Goal: Task Accomplishment & Management: Complete application form

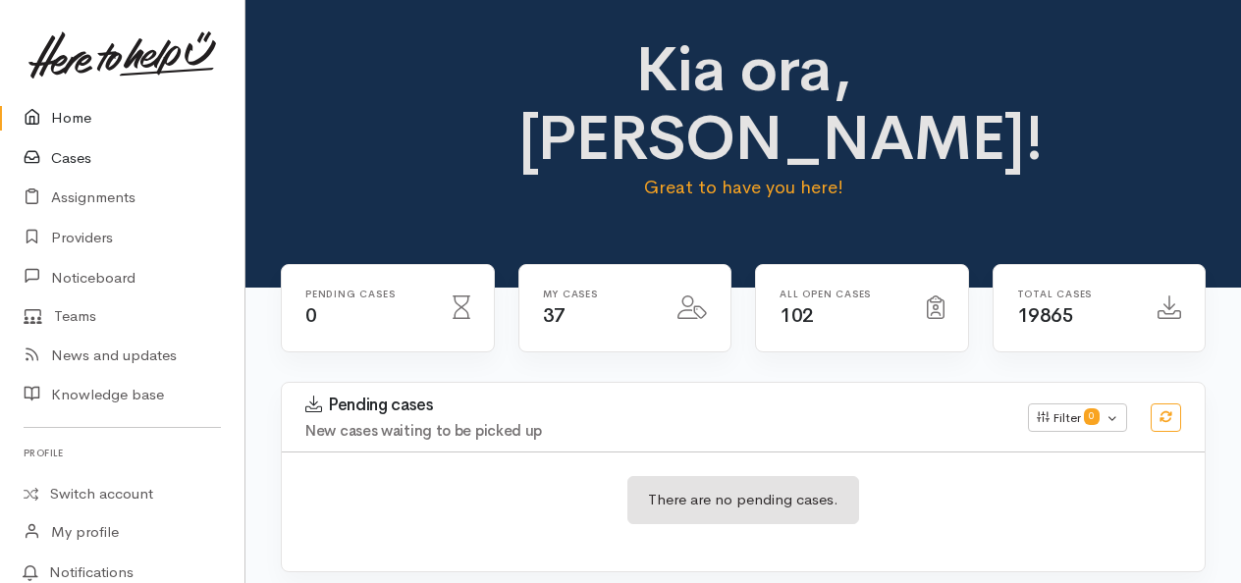
click at [77, 153] on link "Cases" at bounding box center [122, 158] width 244 height 40
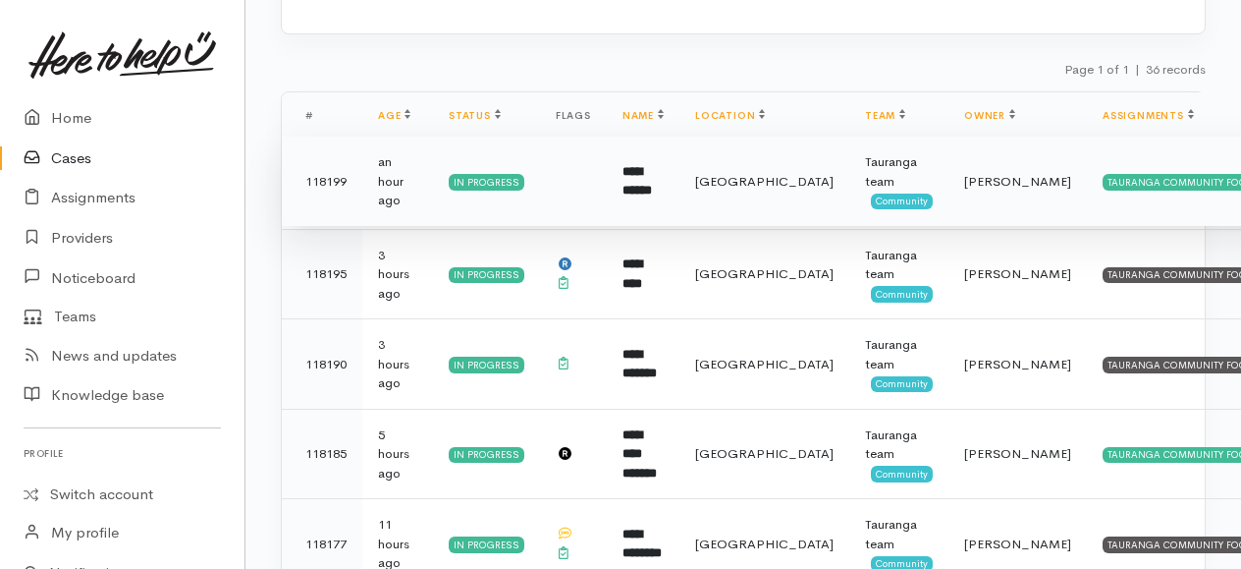
scroll to position [271, 0]
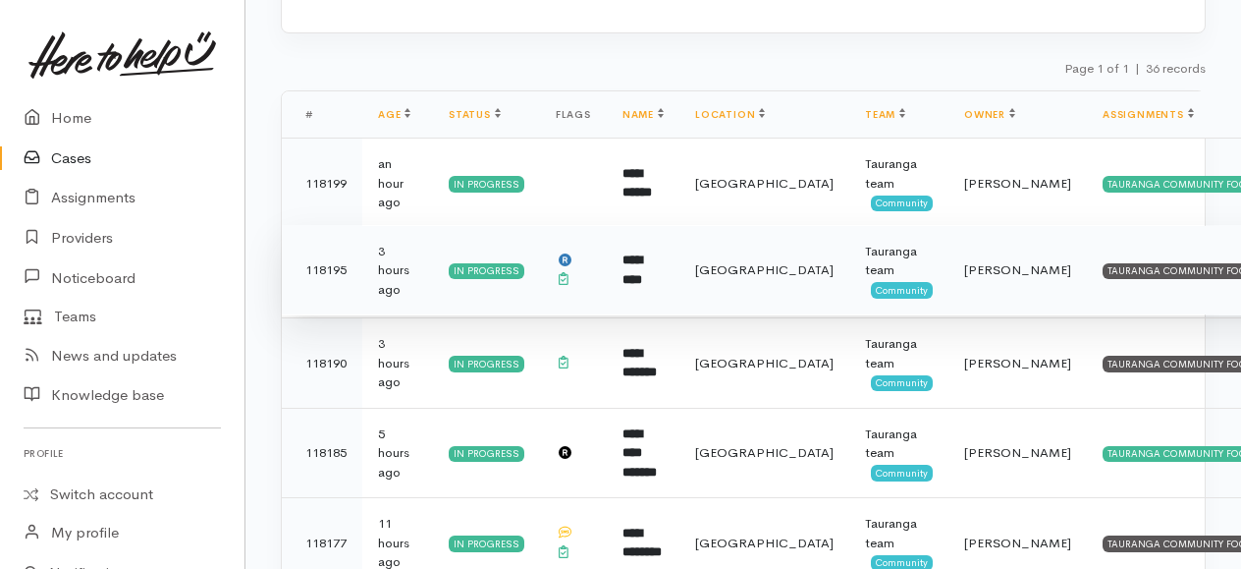
click at [1087, 257] on td "TAURANGA COMMUNITY FOODBANK" at bounding box center [1227, 270] width 281 height 90
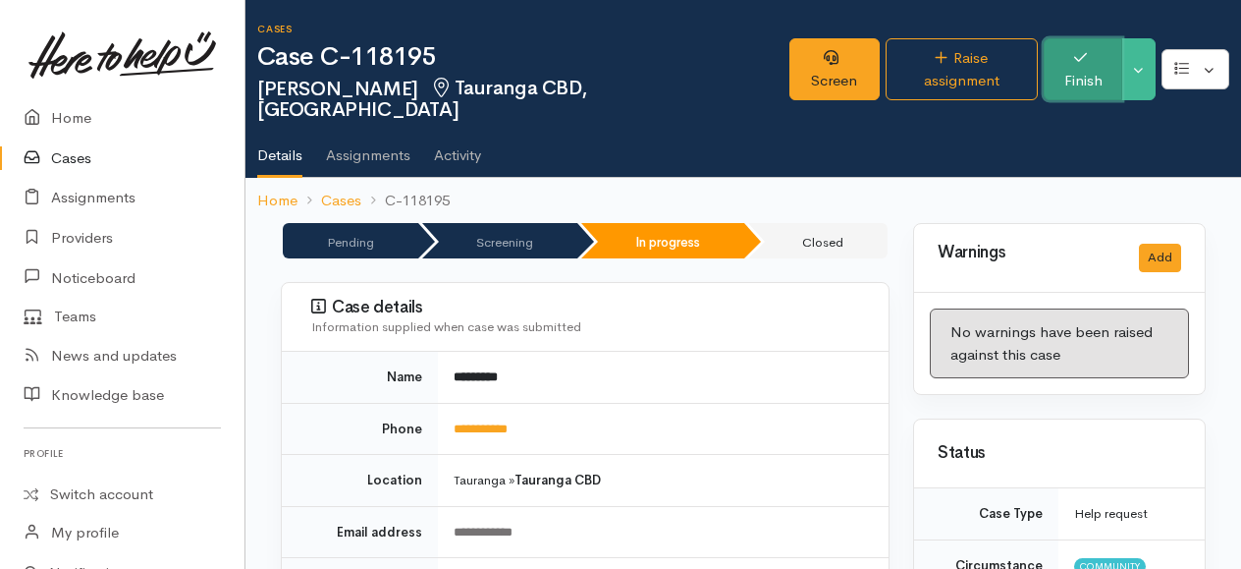
click at [1098, 58] on button "Finish" at bounding box center [1083, 69] width 78 height 62
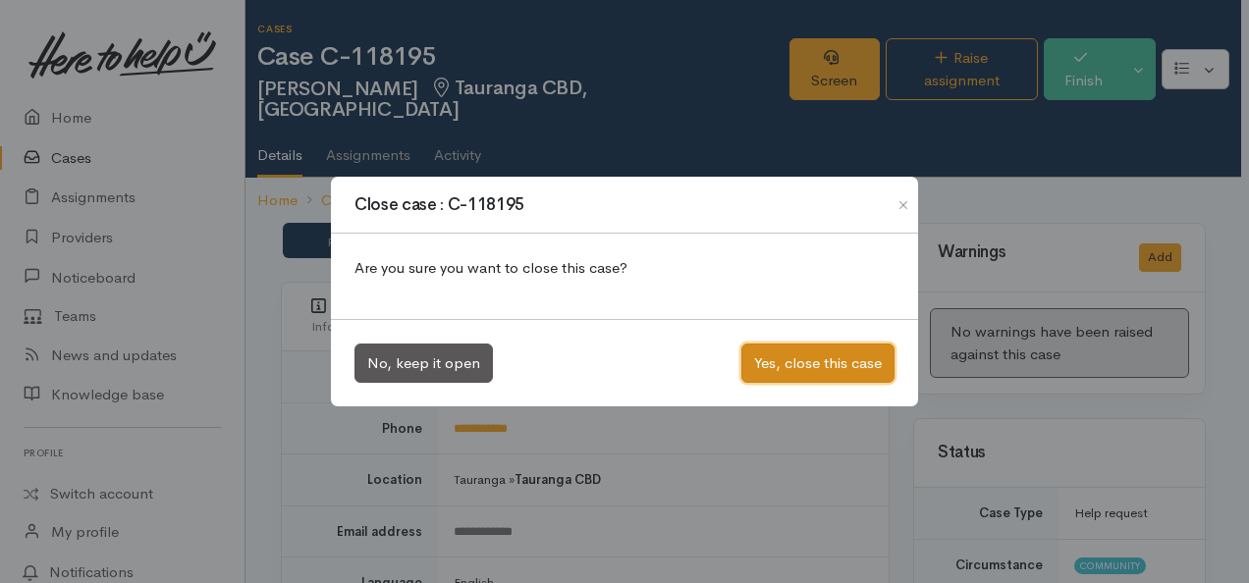
click at [827, 357] on button "Yes, close this case" at bounding box center [817, 364] width 153 height 40
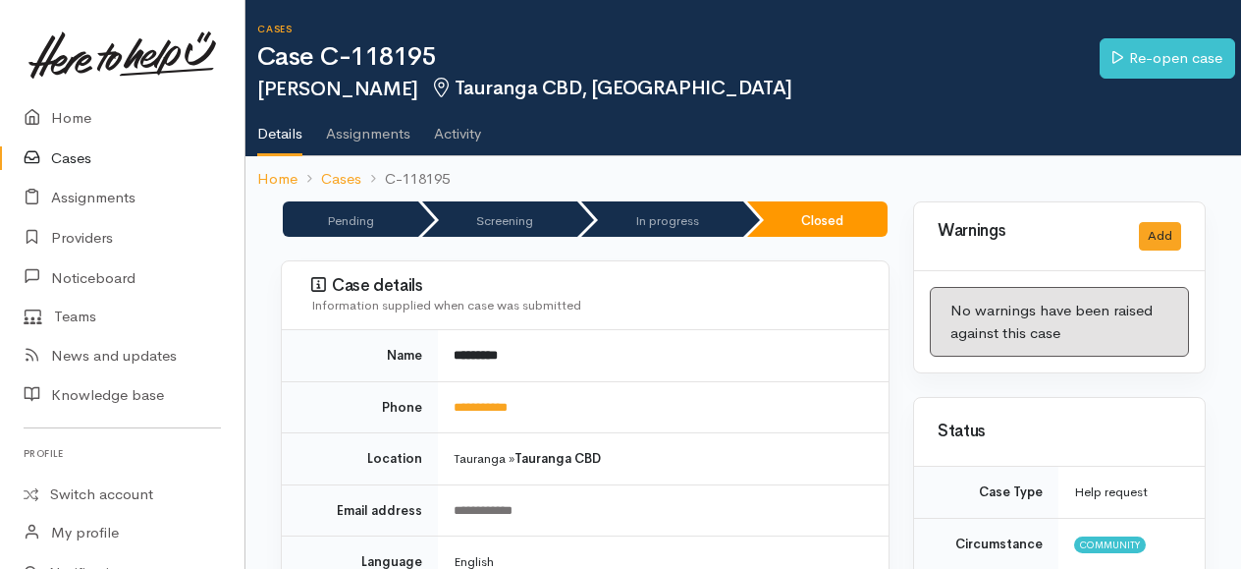
click at [80, 149] on link "Cases" at bounding box center [122, 158] width 244 height 40
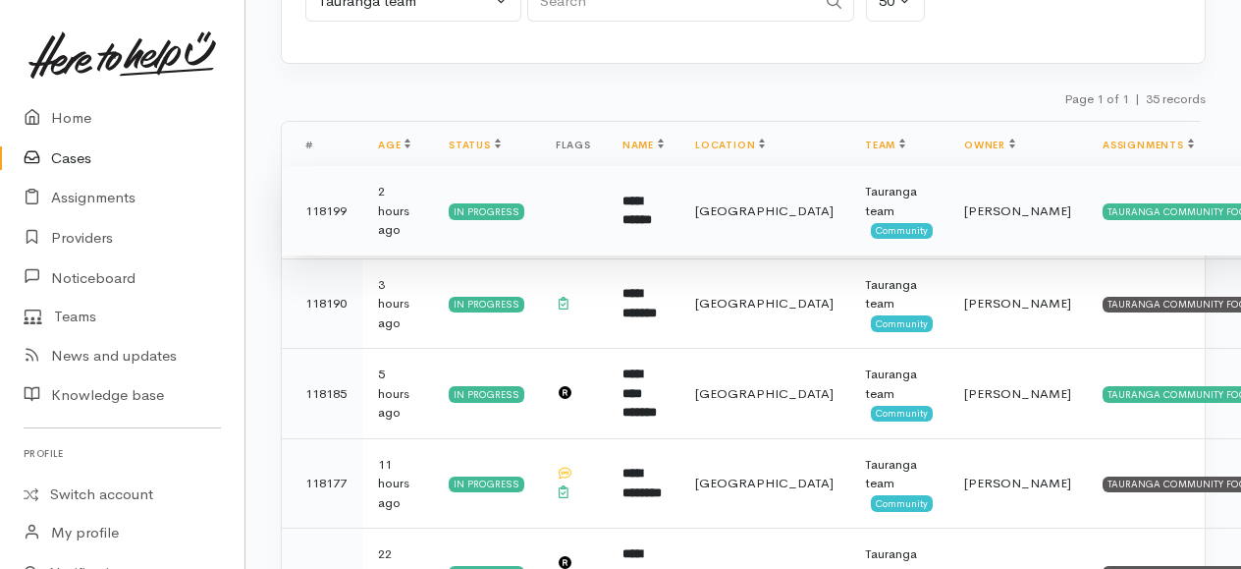
scroll to position [242, 0]
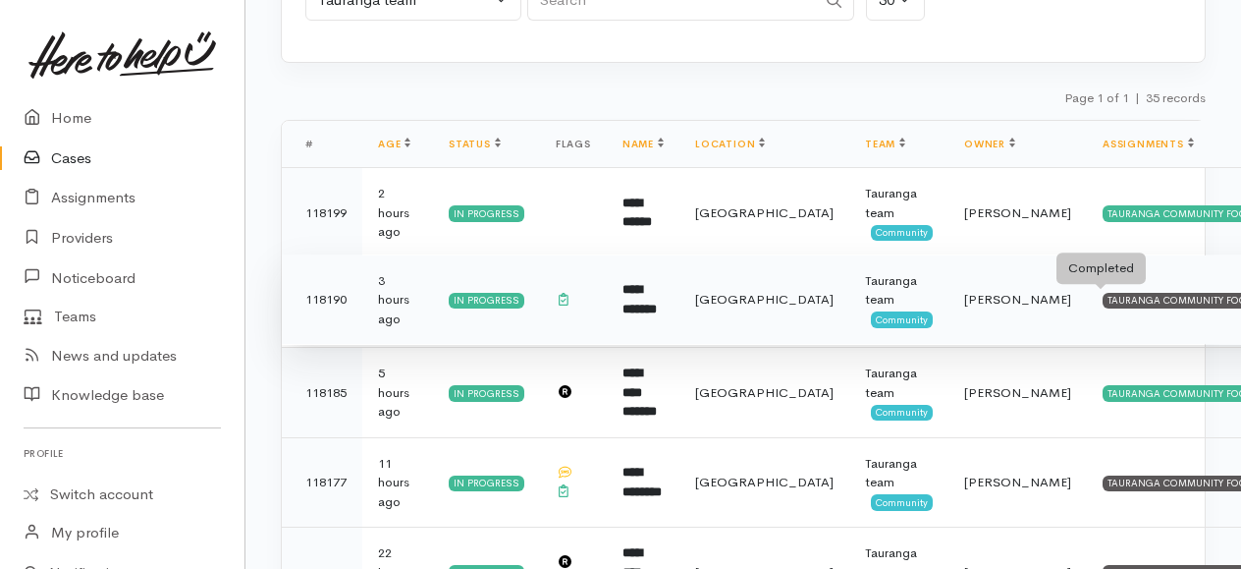
click at [1103, 296] on div "TAURANGA COMMUNITY FOODBANK" at bounding box center [1194, 301] width 183 height 16
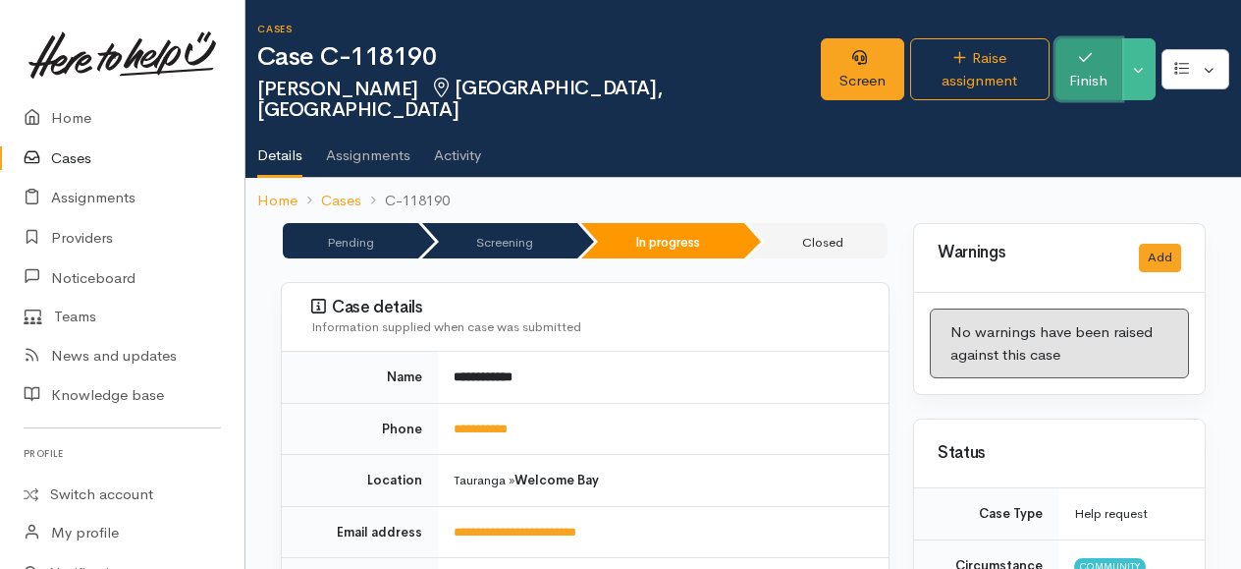
click at [1092, 69] on button "Finish" at bounding box center [1089, 69] width 67 height 62
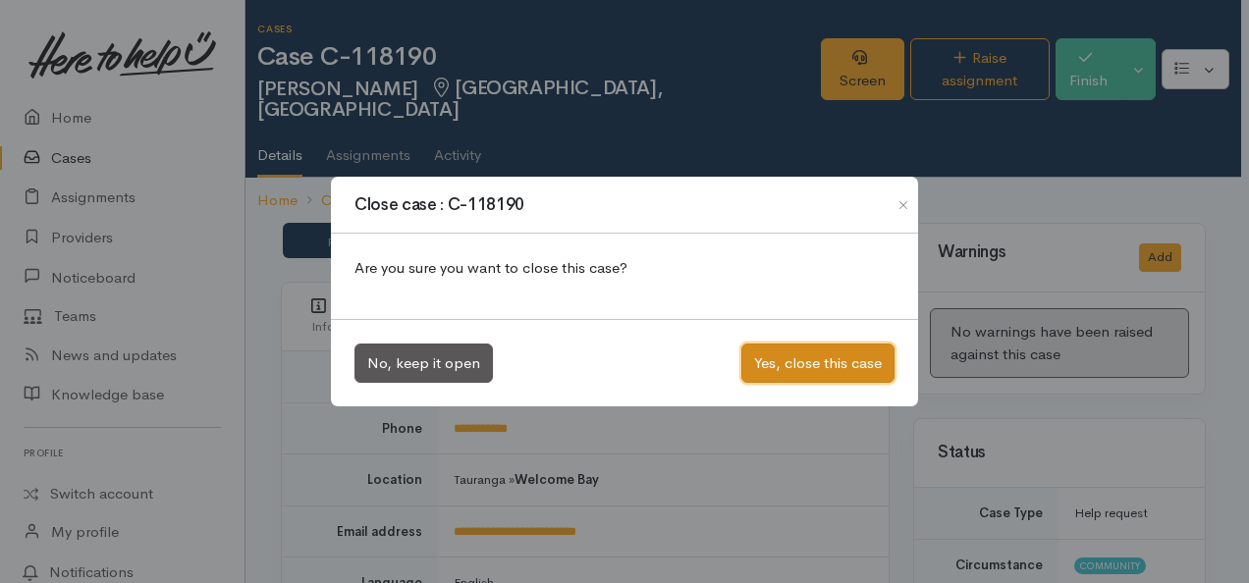
click at [835, 355] on button "Yes, close this case" at bounding box center [817, 364] width 153 height 40
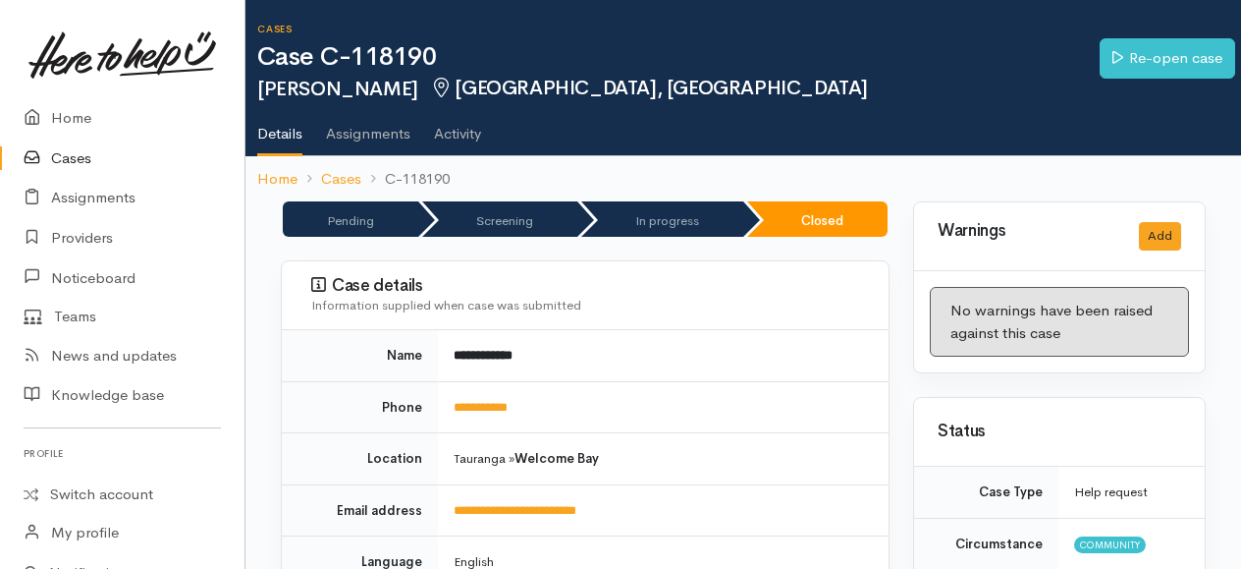
click at [61, 158] on link "Cases" at bounding box center [122, 158] width 244 height 40
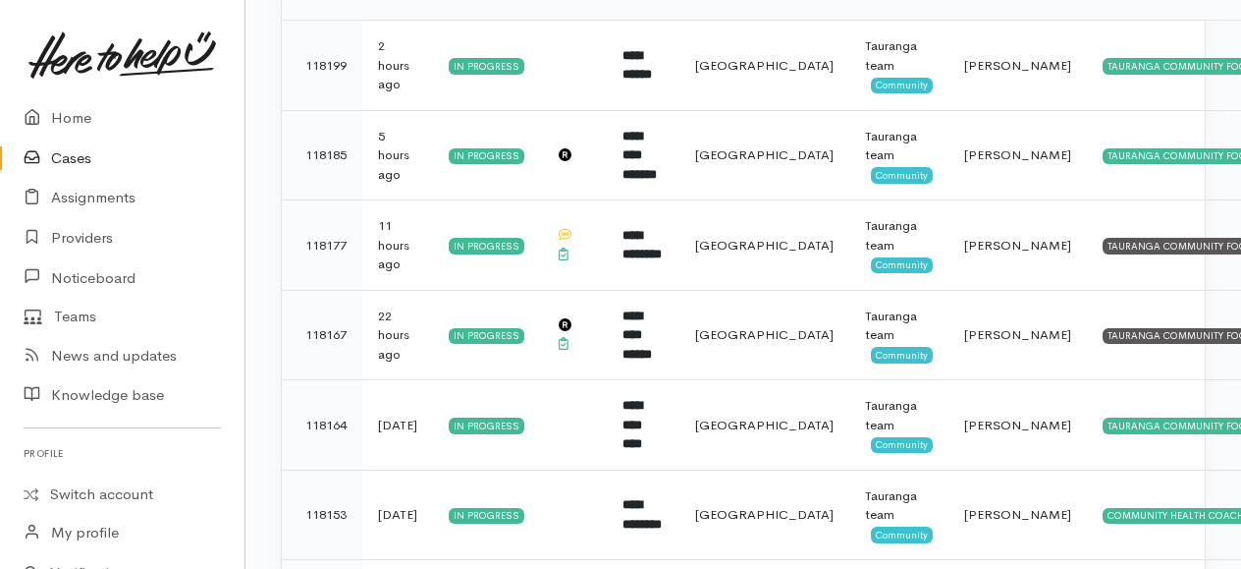
scroll to position [393, 0]
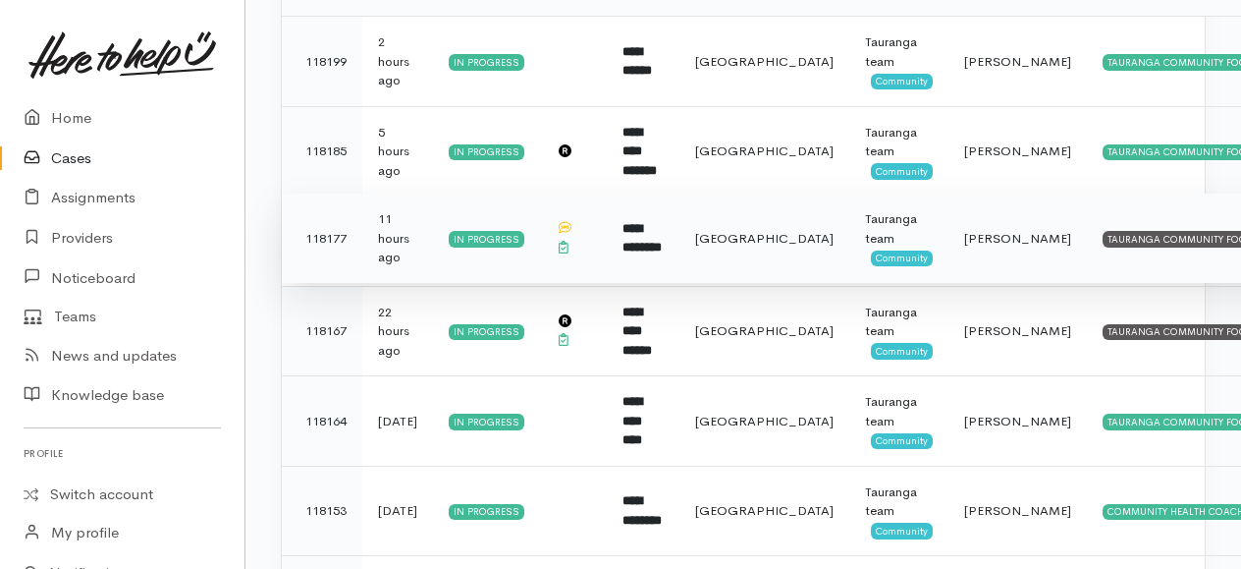
click at [1087, 244] on td "TAURANGA COMMUNITY FOODBANK" at bounding box center [1227, 238] width 281 height 90
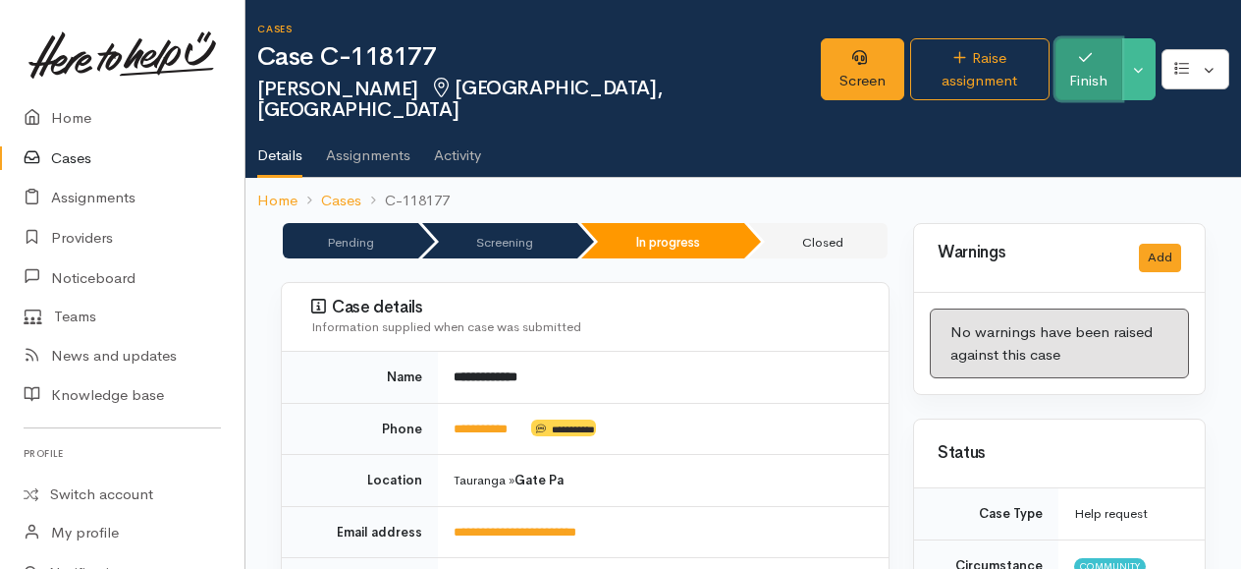
click at [1080, 63] on button "Finish" at bounding box center [1089, 69] width 67 height 62
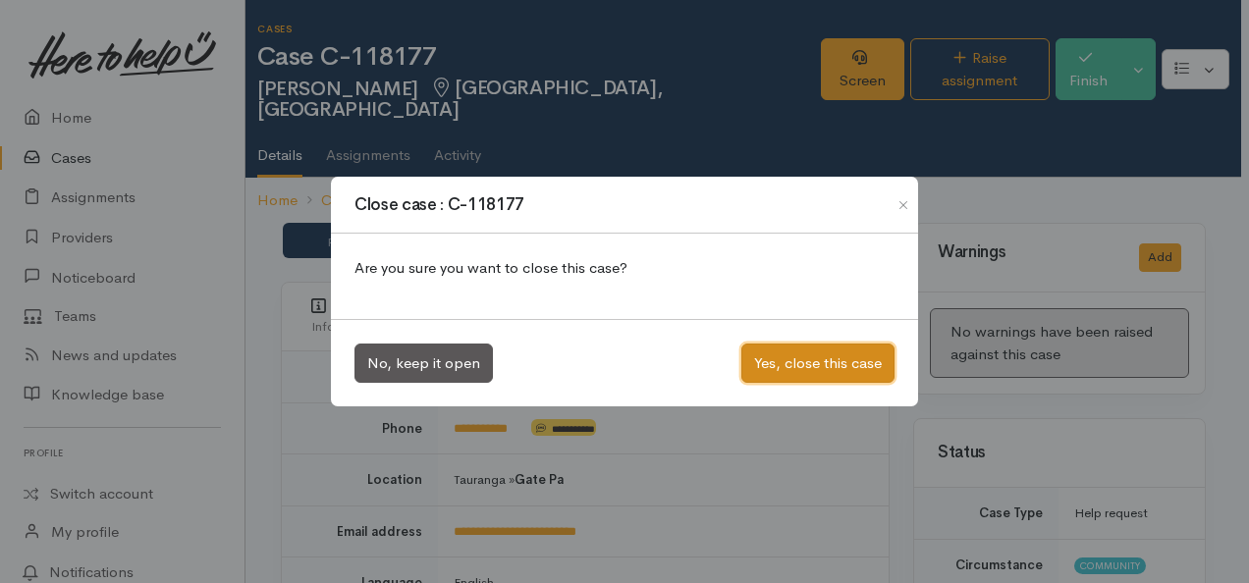
click at [819, 363] on button "Yes, close this case" at bounding box center [817, 364] width 153 height 40
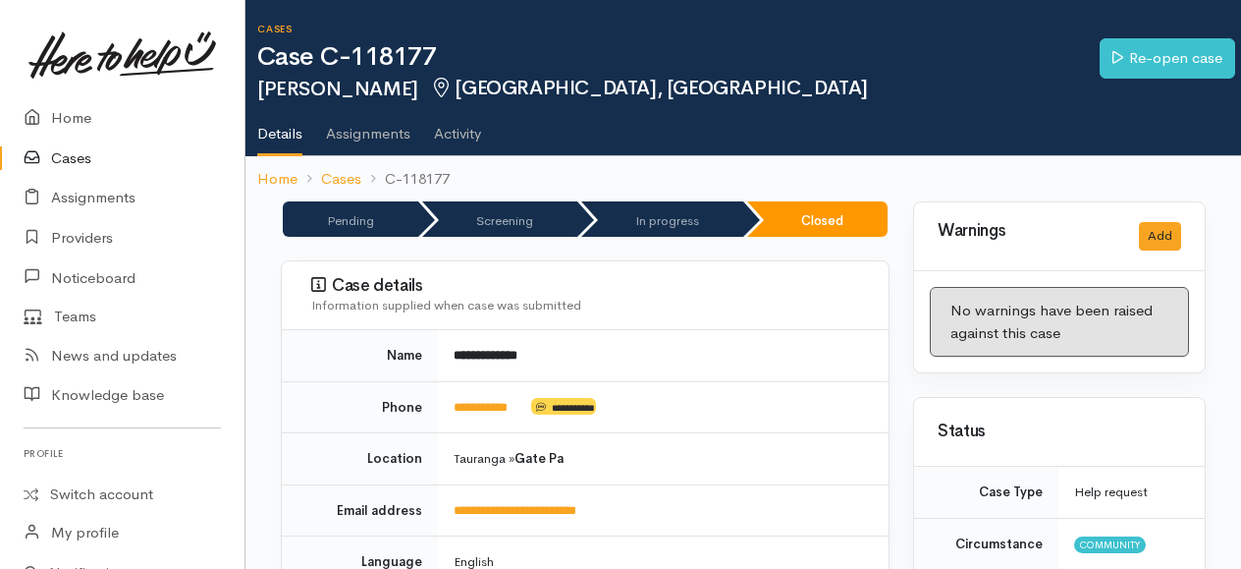
click at [80, 155] on link "Cases" at bounding box center [122, 158] width 244 height 40
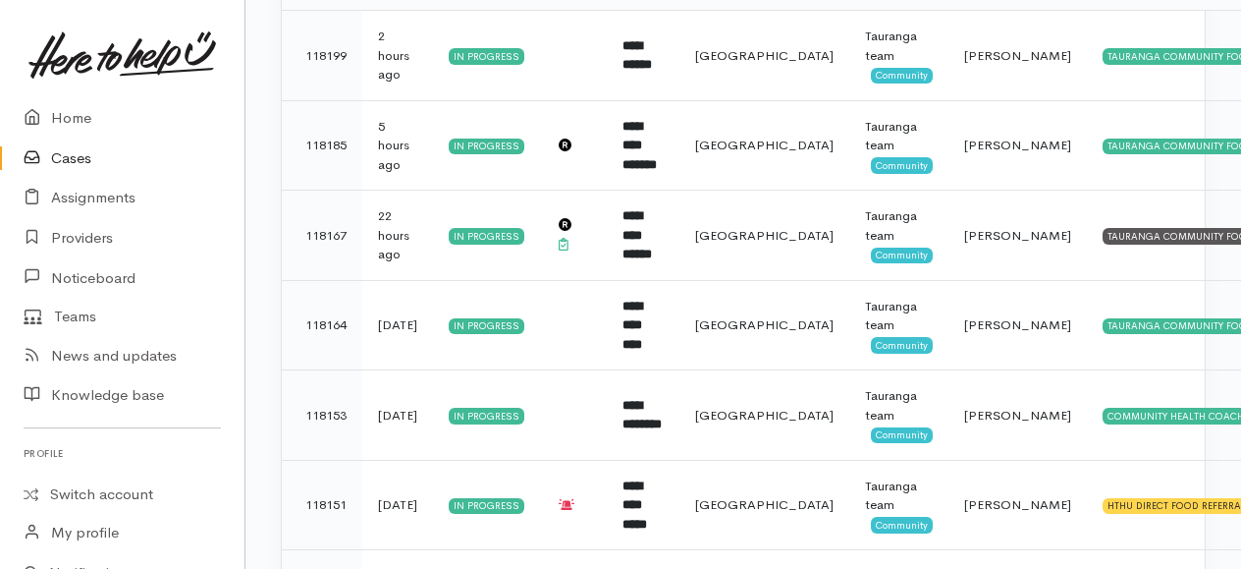
scroll to position [400, 0]
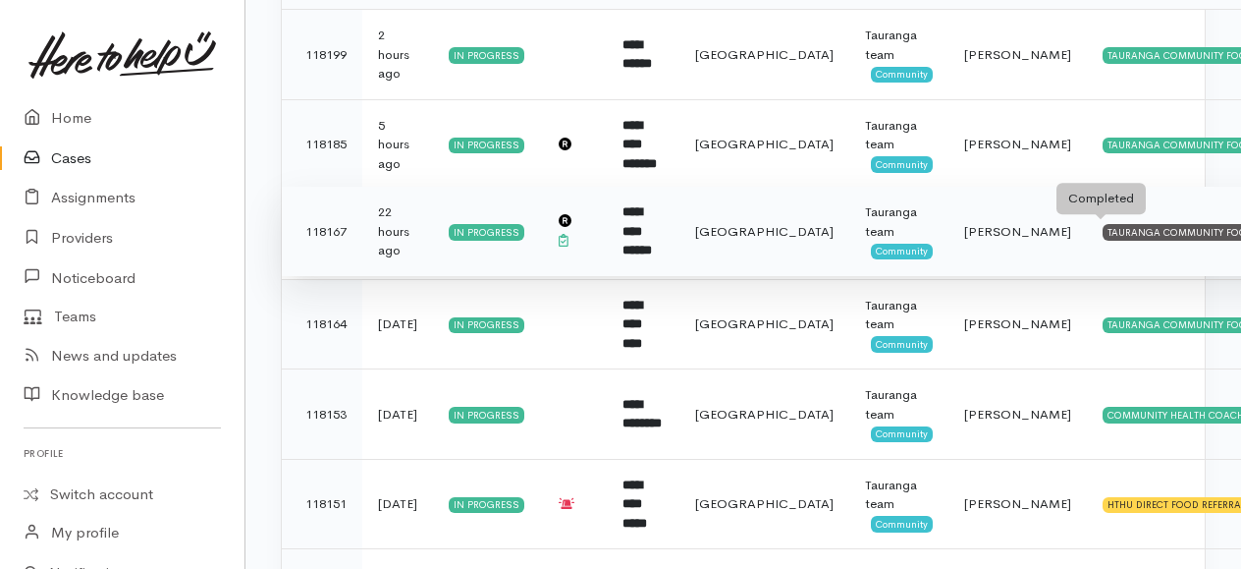
click at [1103, 228] on div "TAURANGA COMMUNITY FOODBANK" at bounding box center [1194, 232] width 183 height 16
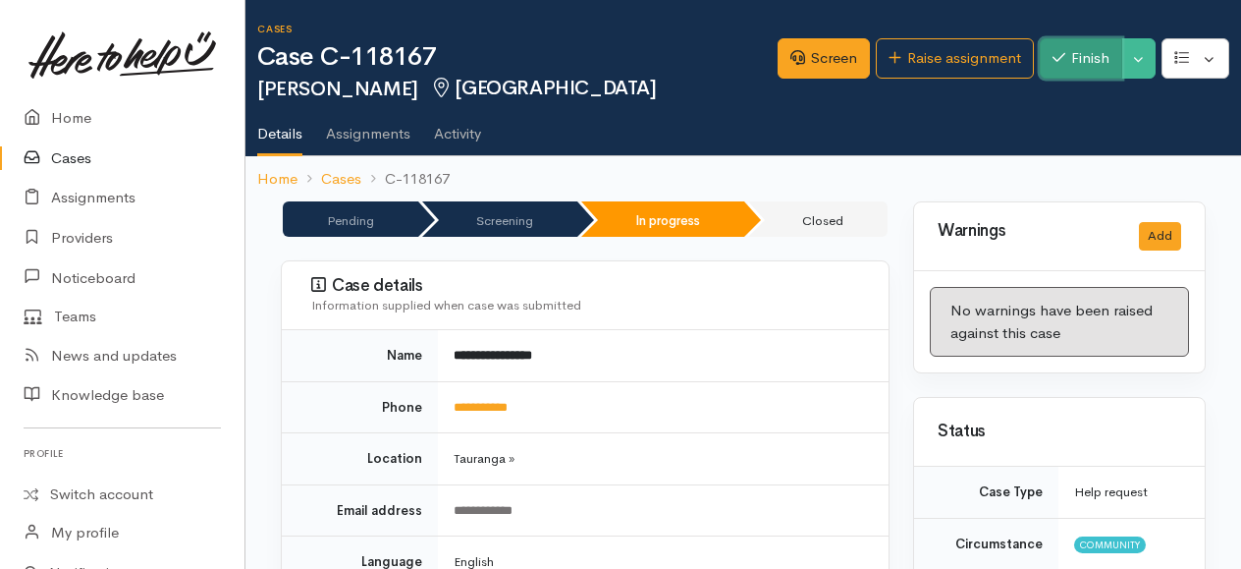
click at [1087, 65] on button "Finish" at bounding box center [1081, 58] width 82 height 40
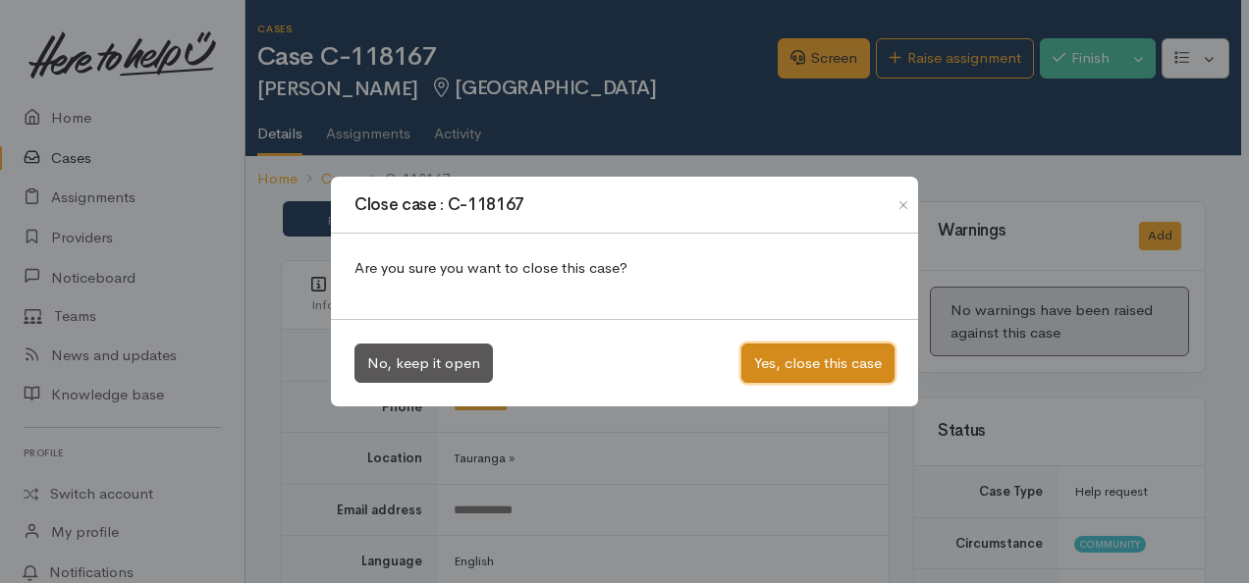
click at [850, 350] on button "Yes, close this case" at bounding box center [817, 364] width 153 height 40
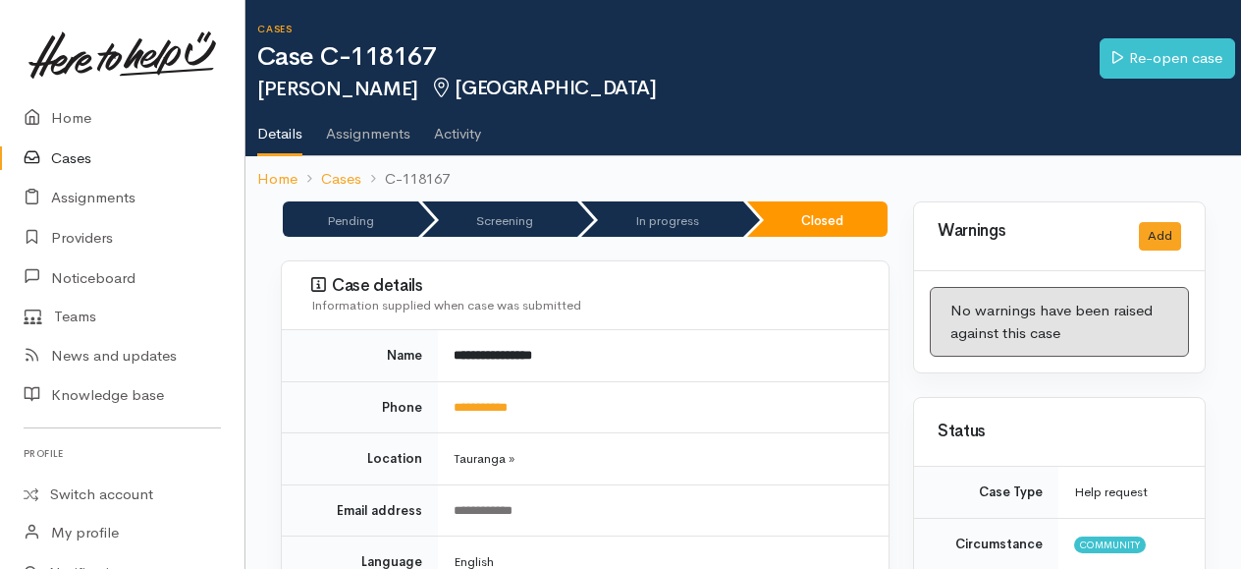
click at [72, 154] on link "Cases" at bounding box center [122, 158] width 244 height 40
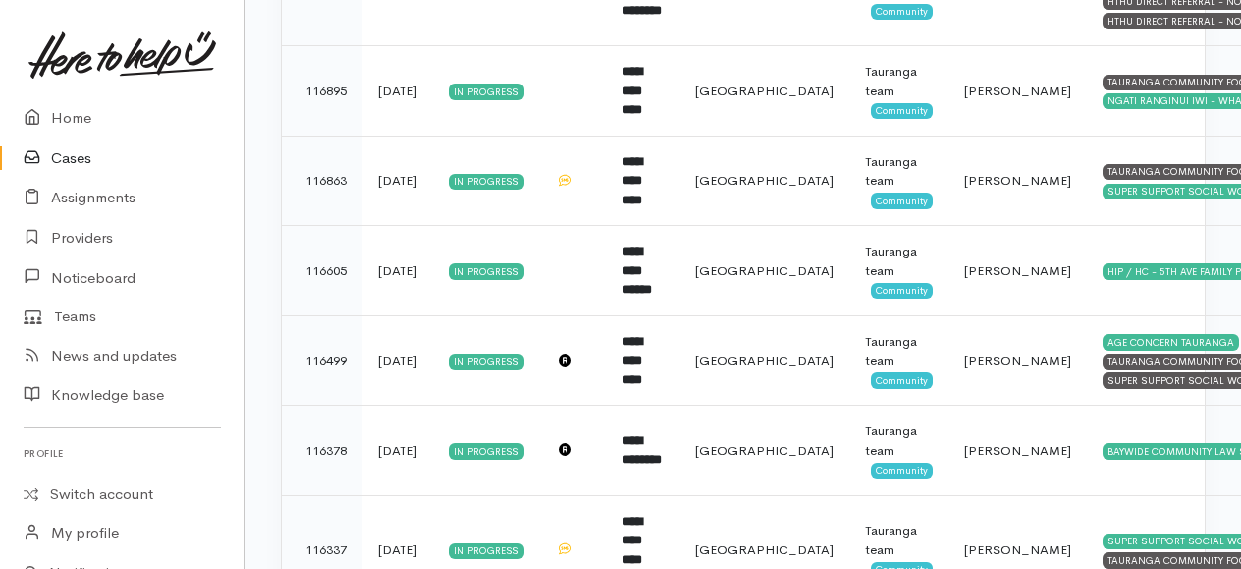
scroll to position [2779, 0]
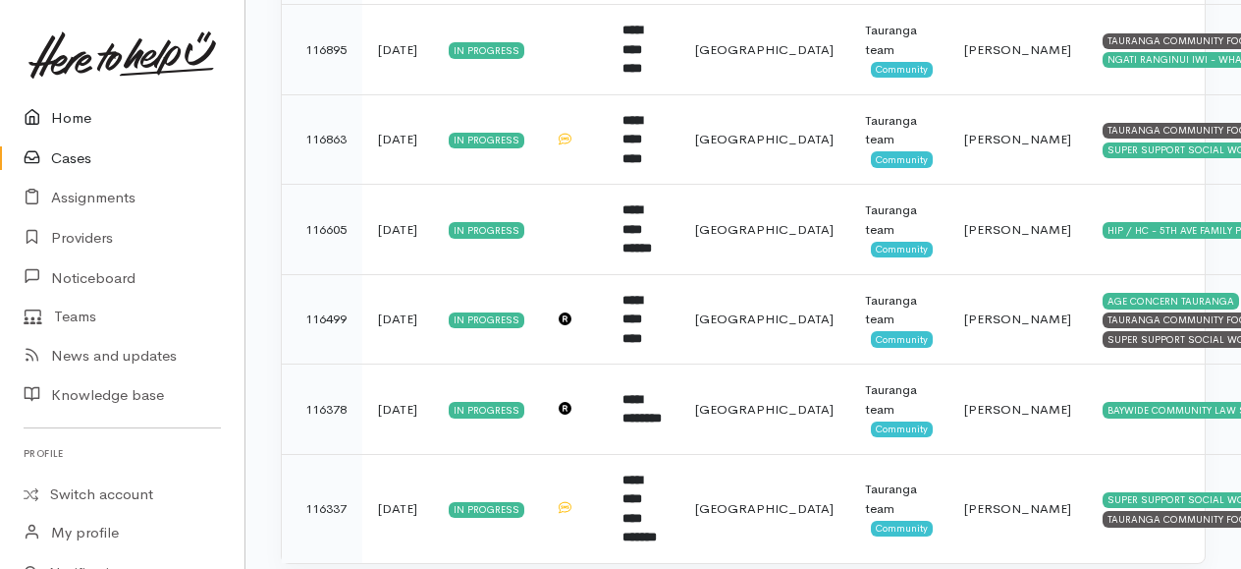
click at [68, 120] on link "Home" at bounding box center [122, 118] width 244 height 40
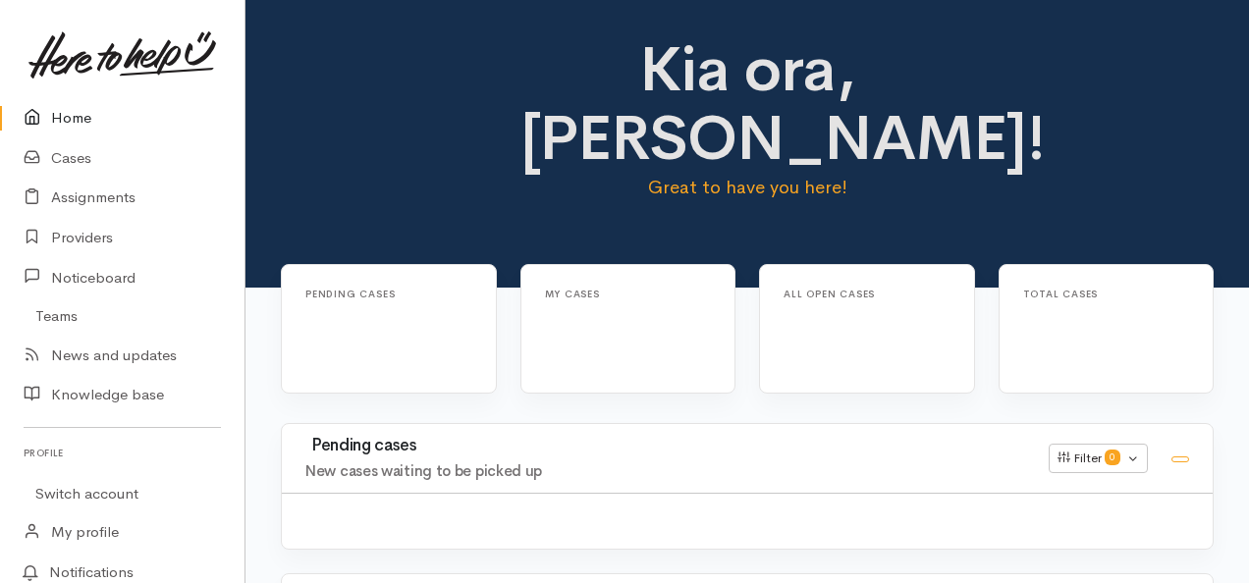
click at [71, 112] on link "Home" at bounding box center [122, 118] width 244 height 40
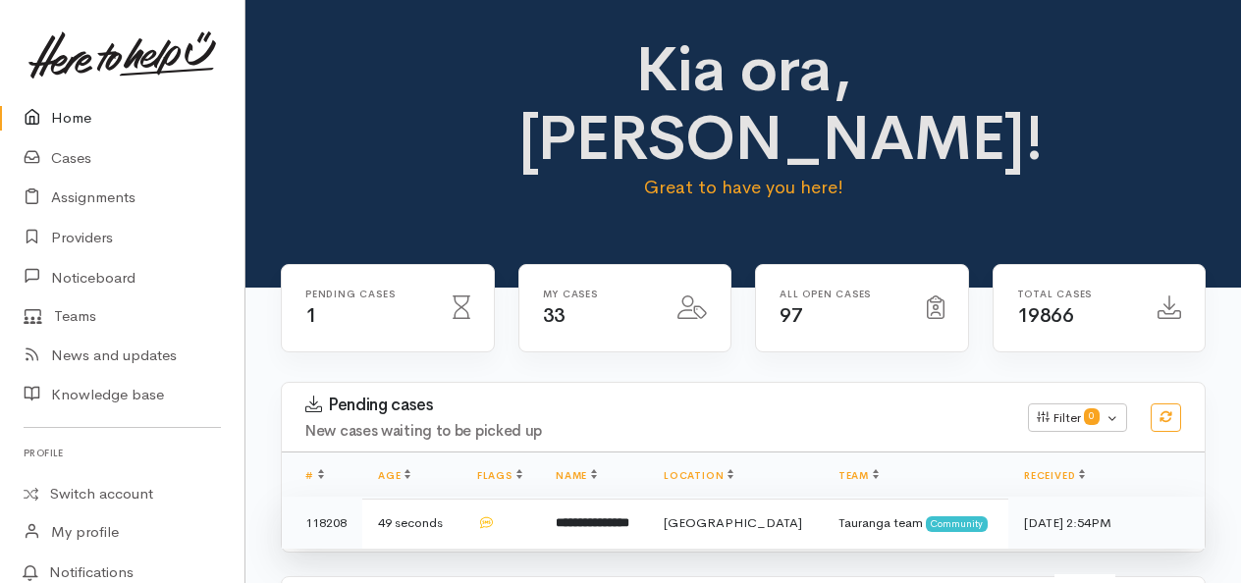
click at [648, 497] on td "**********" at bounding box center [594, 523] width 108 height 52
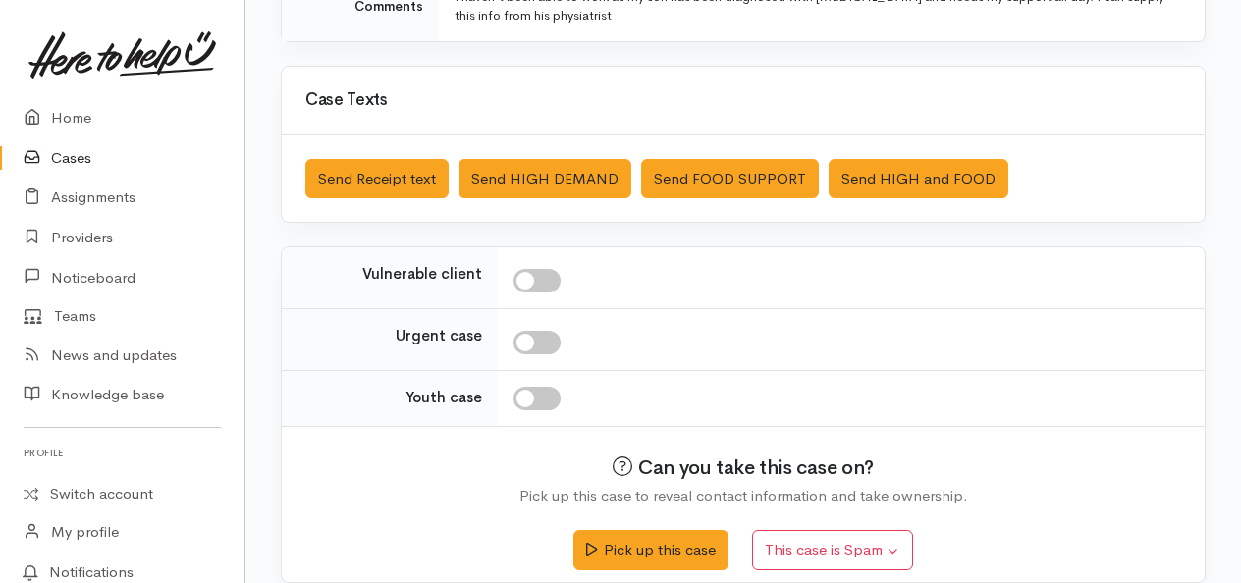
scroll to position [545, 0]
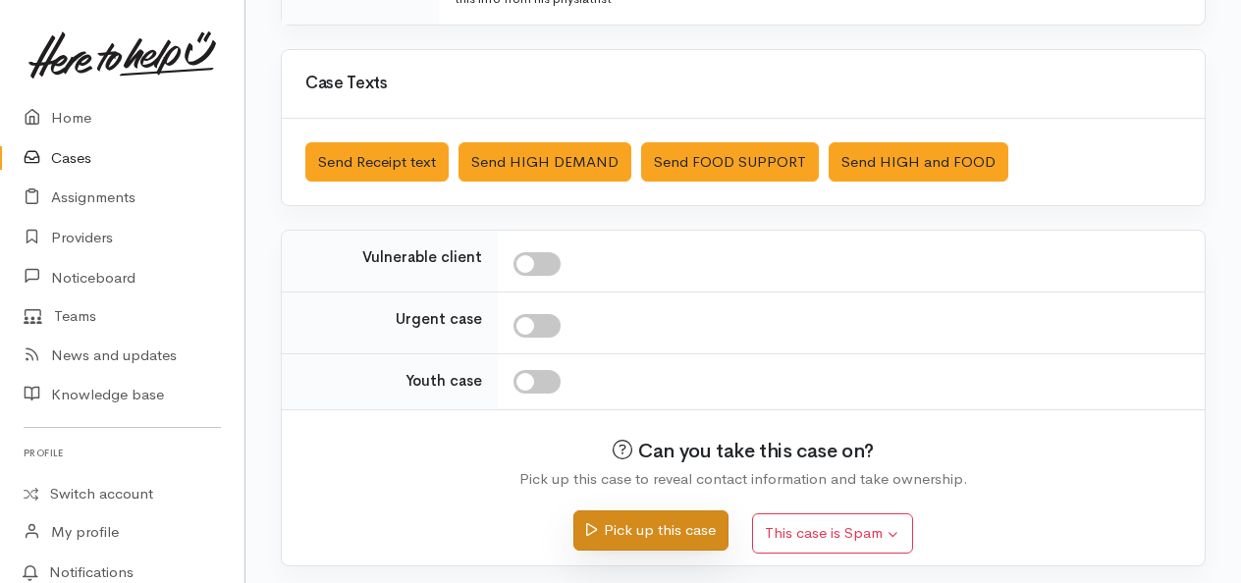
click at [668, 528] on button "Pick up this case" at bounding box center [650, 531] width 154 height 40
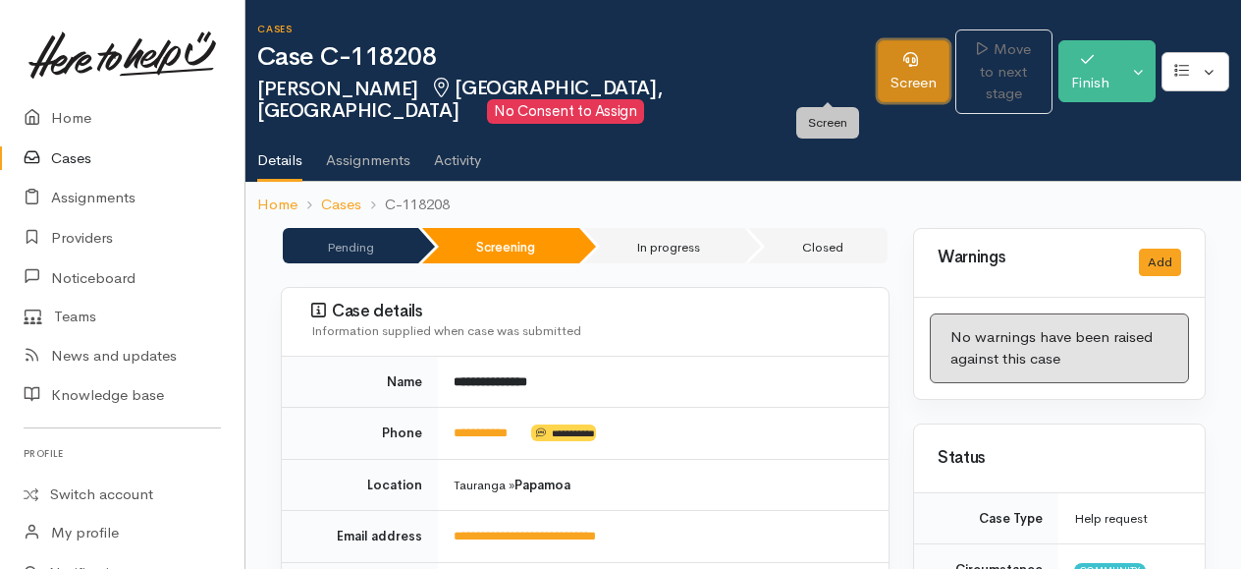
click at [878, 71] on link "Screen" at bounding box center [914, 71] width 72 height 62
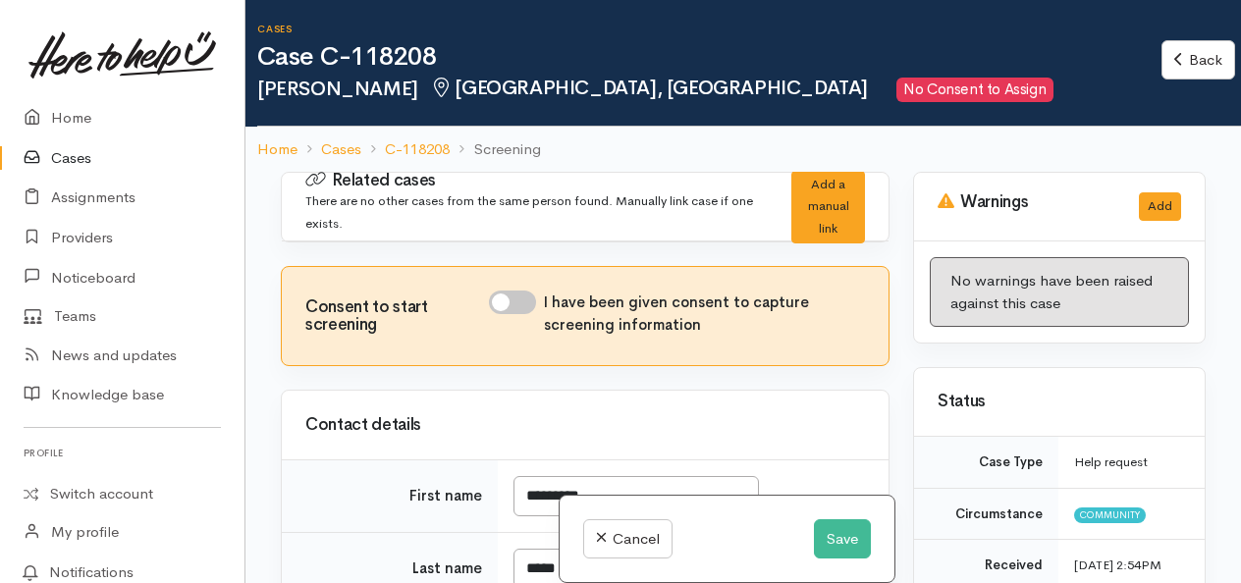
click at [522, 300] on input "I have been given consent to capture screening information" at bounding box center [512, 303] width 47 height 24
checkbox input "true"
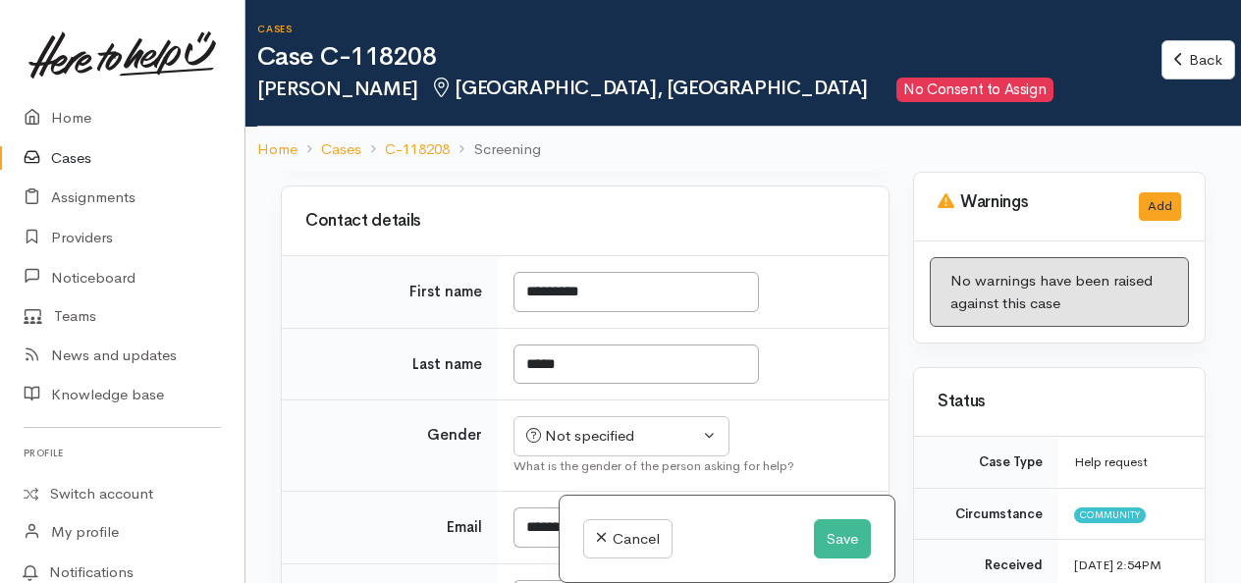
scroll to position [207, 0]
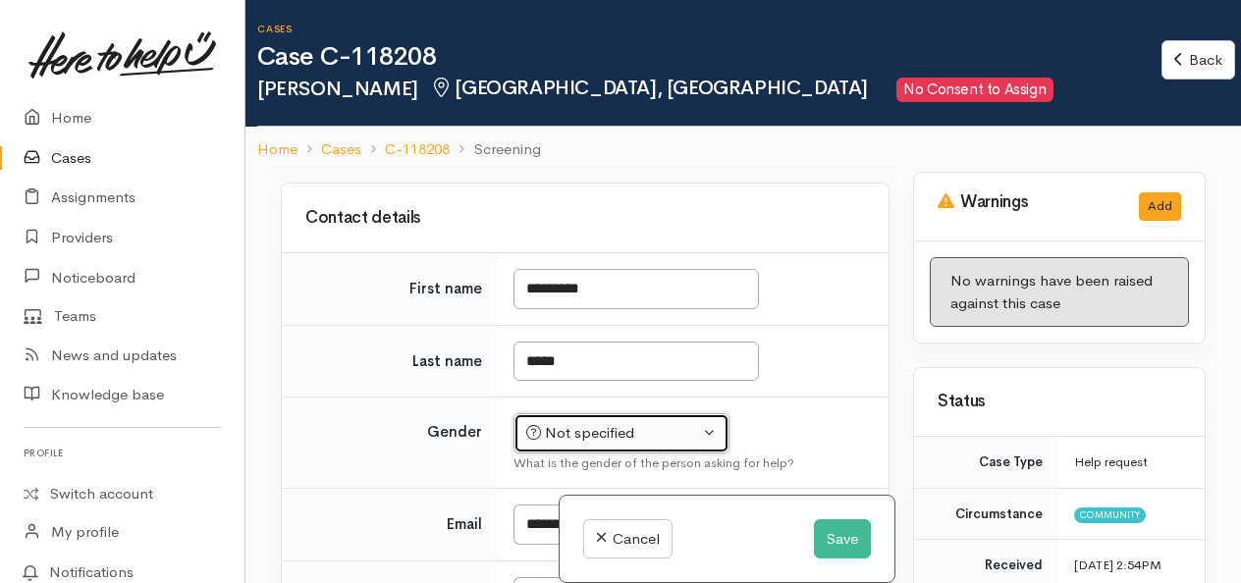
click at [633, 426] on div "Not specified" at bounding box center [612, 433] width 173 height 23
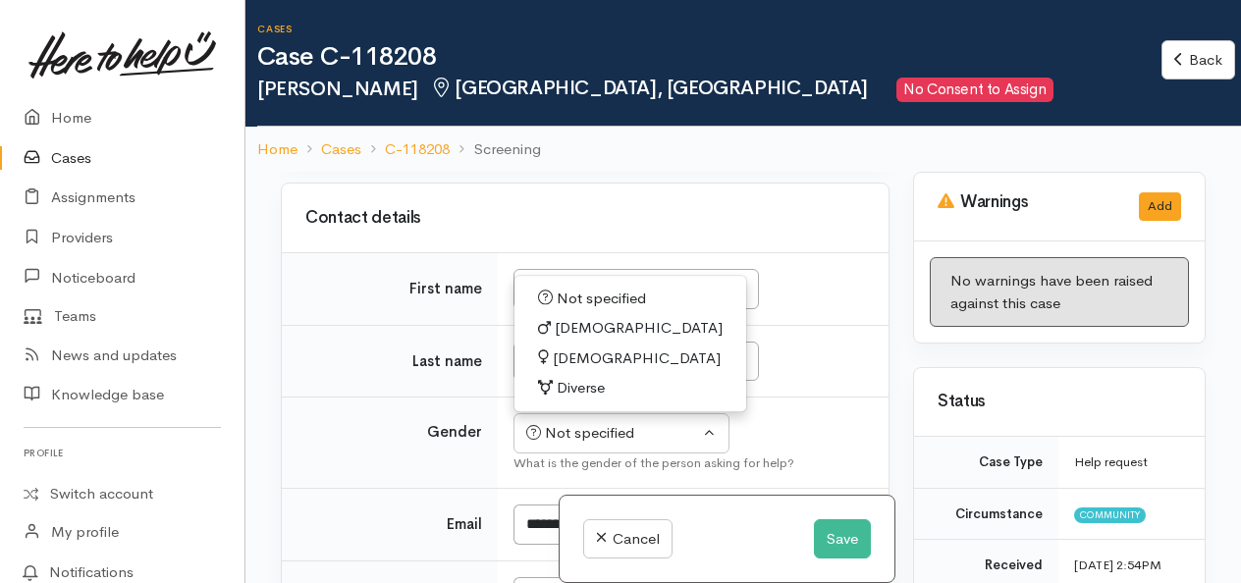
click at [587, 350] on span "[DEMOGRAPHIC_DATA]" at bounding box center [637, 359] width 168 height 23
select select "[DEMOGRAPHIC_DATA]"
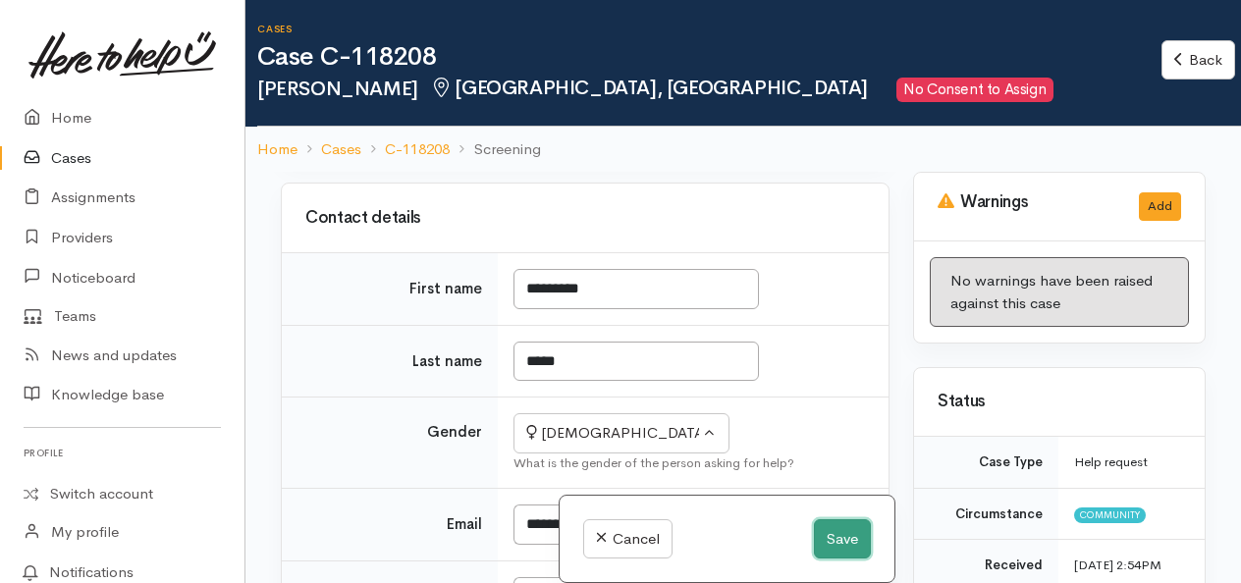
click at [831, 527] on button "Save" at bounding box center [842, 539] width 57 height 40
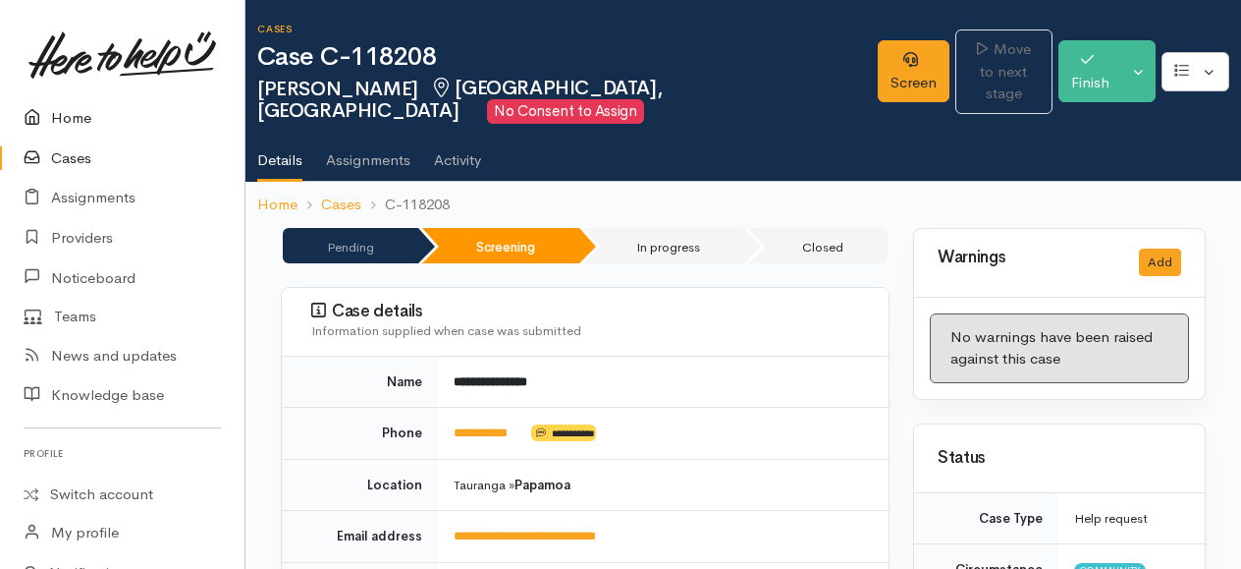
click at [69, 112] on link "Home" at bounding box center [122, 118] width 244 height 40
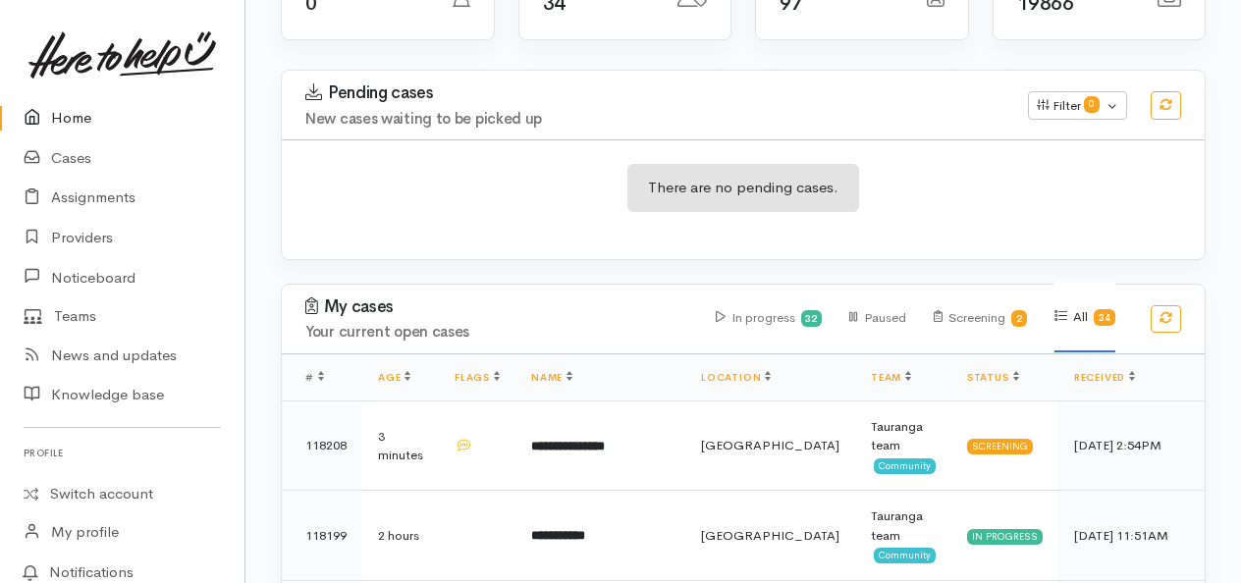
scroll to position [314, 0]
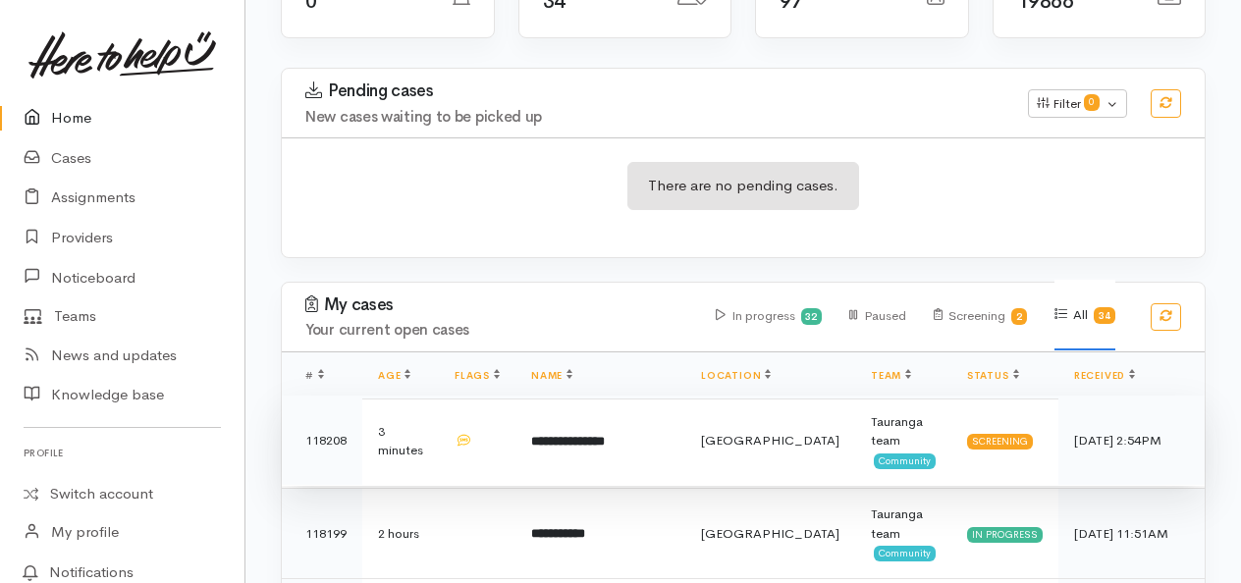
click at [585, 435] on b "**********" at bounding box center [568, 441] width 74 height 13
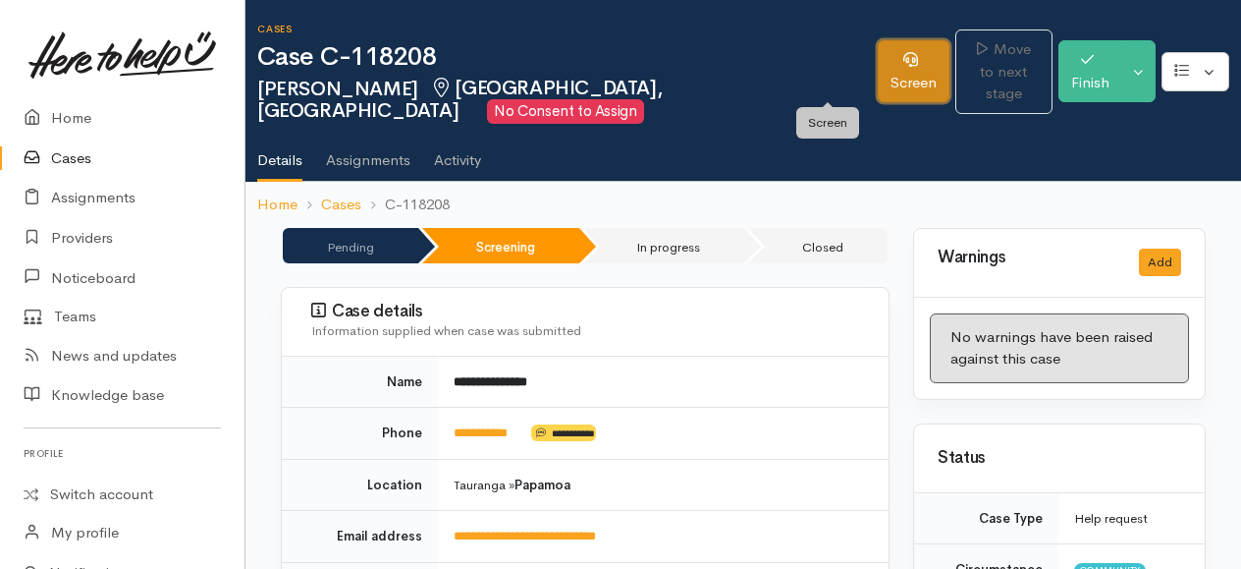
click at [878, 82] on link "Screen" at bounding box center [914, 71] width 72 height 62
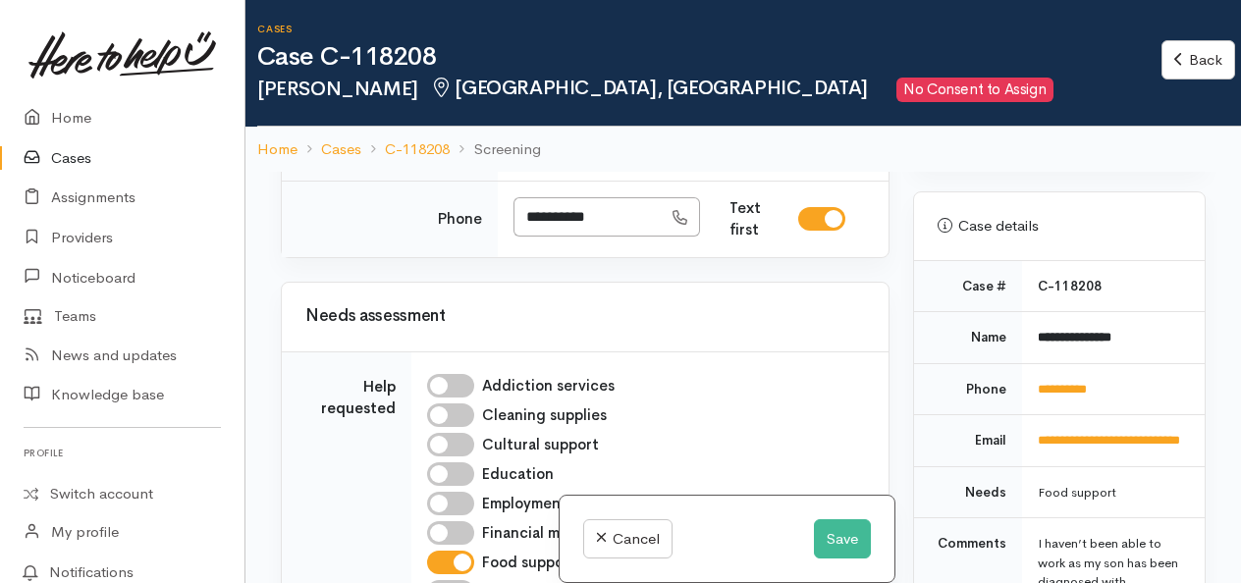
scroll to position [849, 0]
drag, startPoint x: 1127, startPoint y: 459, endPoint x: 1031, endPoint y: 463, distance: 96.4
click at [1031, 414] on td "**********" at bounding box center [1113, 388] width 183 height 52
copy link "**********"
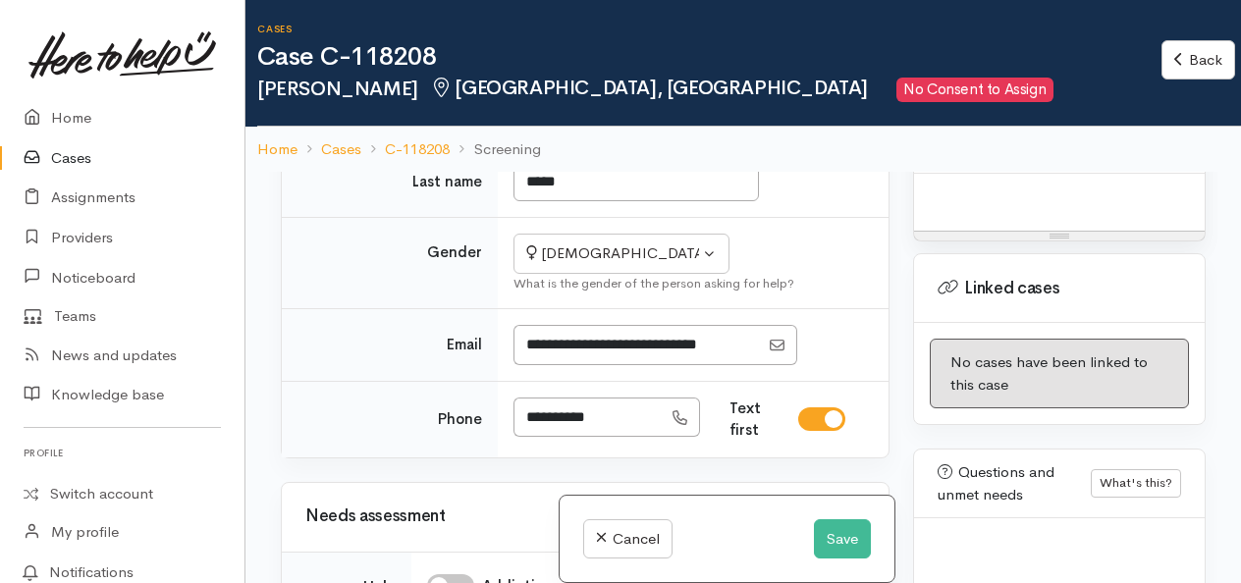
scroll to position [1511, 0]
click at [976, 205] on p at bounding box center [1059, 194] width 271 height 23
paste div
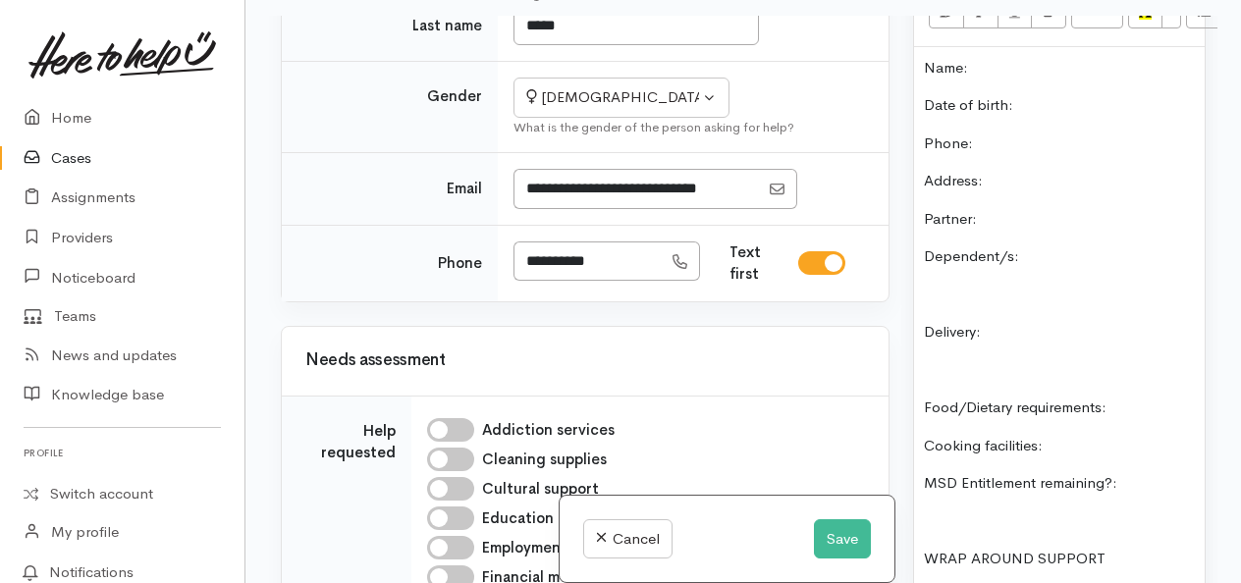
scroll to position [1481, 0]
click at [1072, 117] on p "Date of birth:" at bounding box center [1059, 105] width 271 height 23
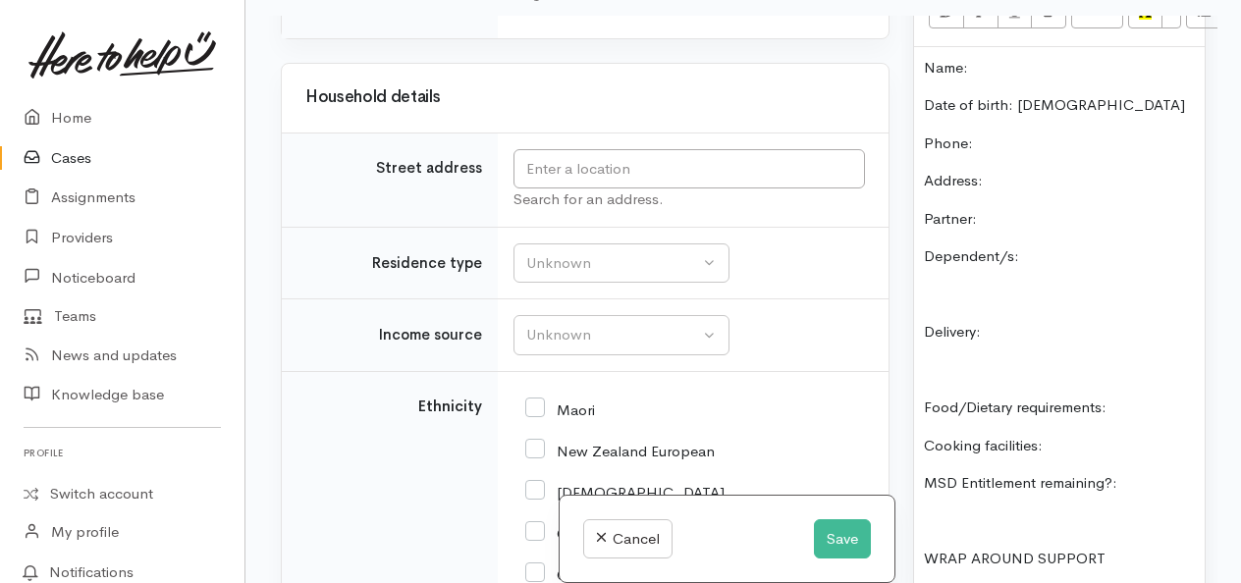
scroll to position [2084, 0]
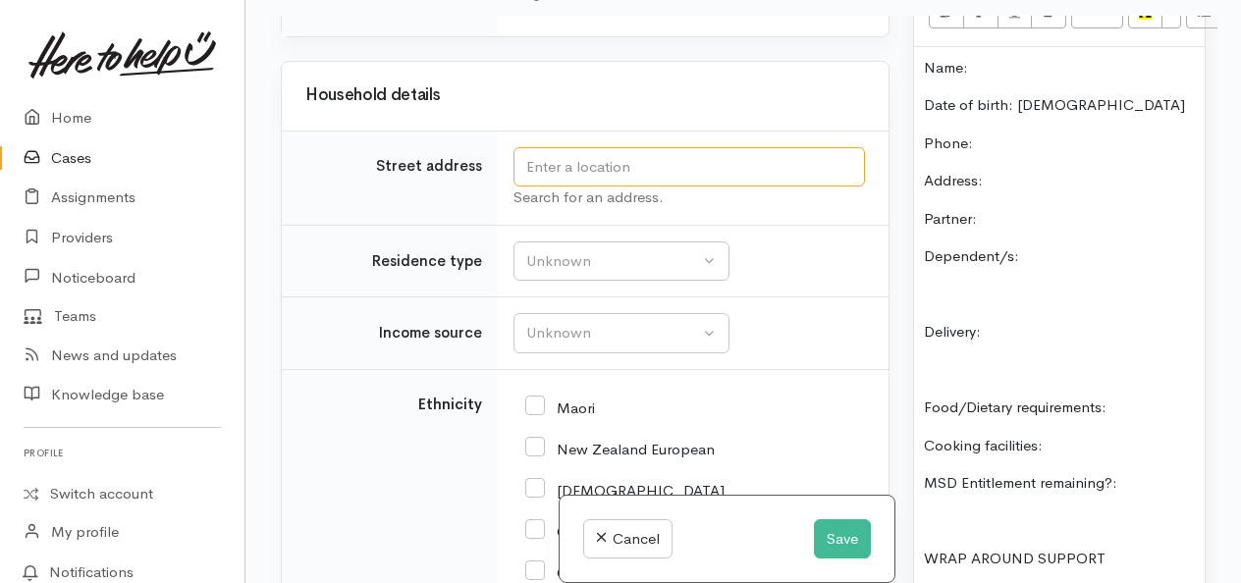
click at [639, 168] on input "text" at bounding box center [690, 167] width 352 height 40
click at [560, 173] on input "64 Tehouhou cresent" at bounding box center [690, 167] width 352 height 40
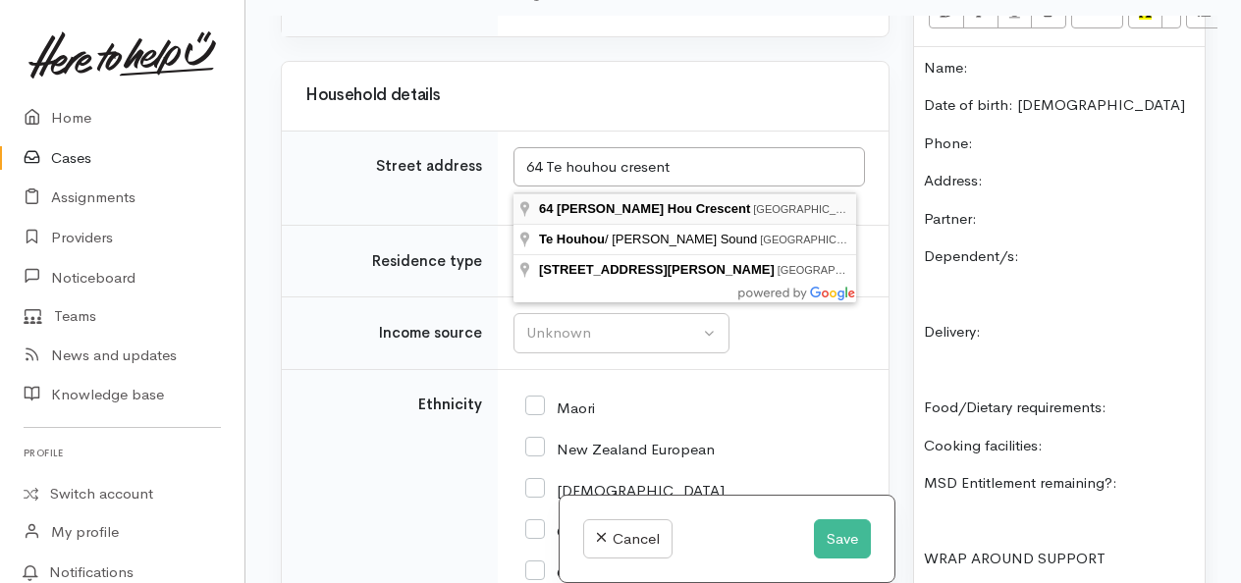
type input "64 Te Hou Hou Crescent, Papamoa Beach, Tauranga, New Zealand"
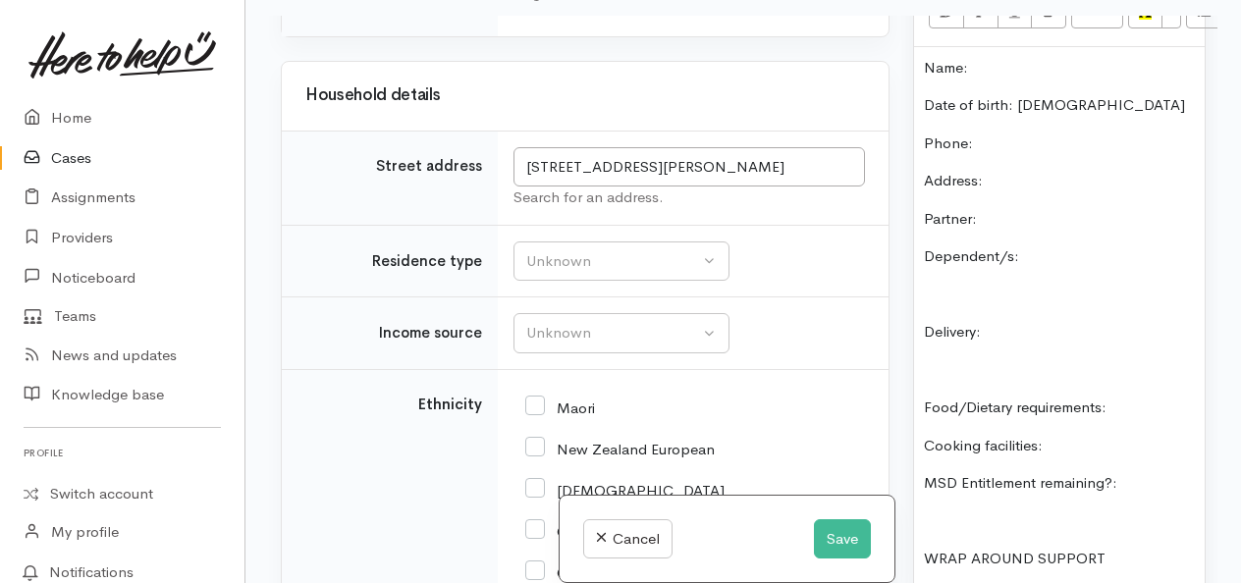
click at [1013, 231] on p "Partner:" at bounding box center [1059, 219] width 271 height 23
click at [1080, 268] on p "Dependent/s:" at bounding box center [1059, 256] width 271 height 23
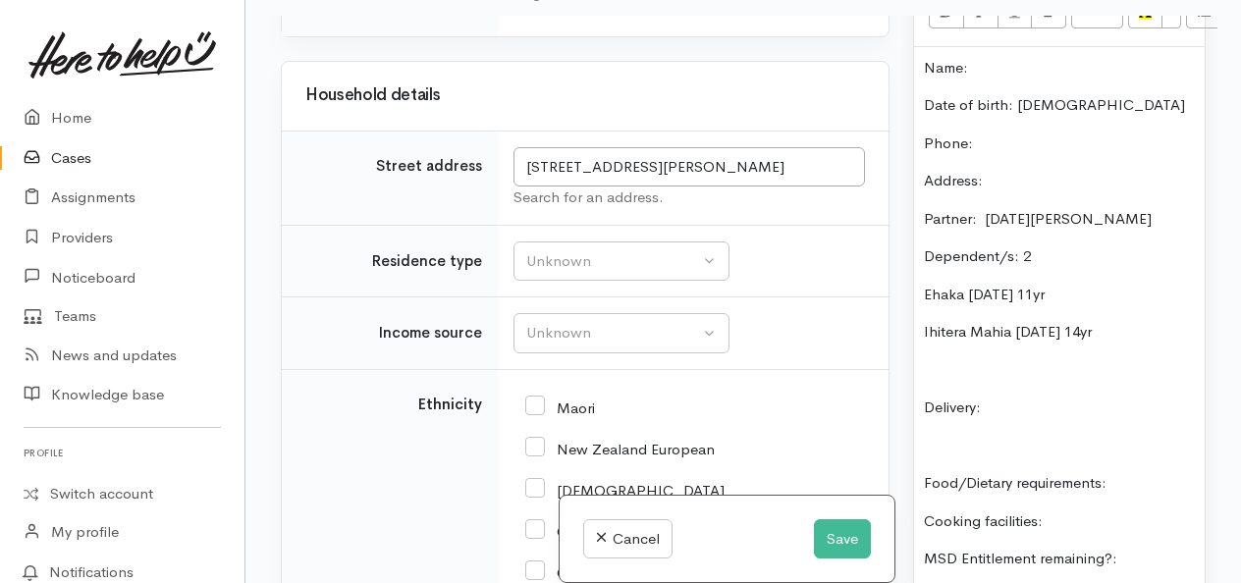
click at [968, 306] on p "Ehaka 24/7/14 11yr" at bounding box center [1059, 295] width 271 height 23
click at [1039, 419] on p "Delivery:" at bounding box center [1059, 408] width 271 height 23
click at [1135, 495] on p "Food/Dietary requirements:" at bounding box center [1059, 483] width 271 height 23
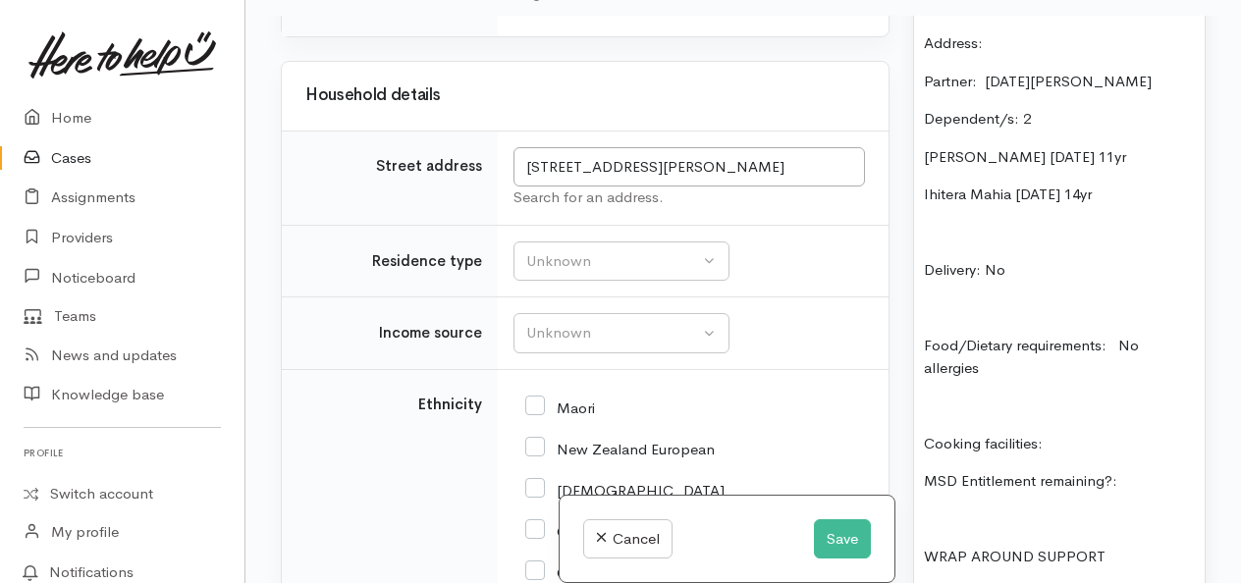
scroll to position [1620, 0]
click at [1085, 454] on p "Cooking facilities:" at bounding box center [1059, 442] width 271 height 23
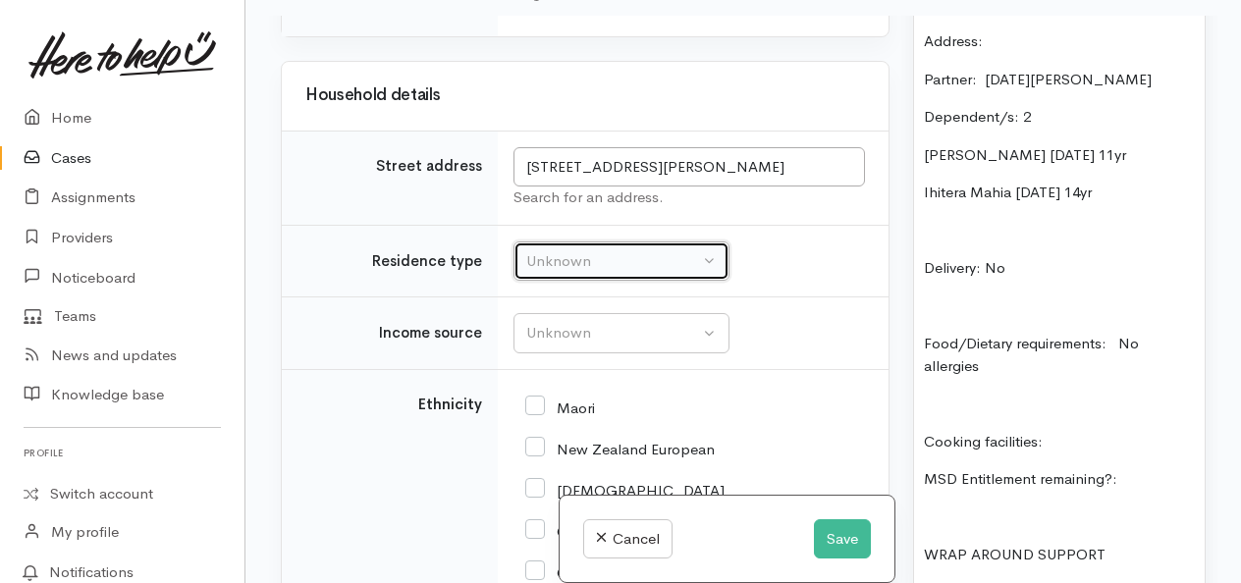
click at [631, 272] on div "Unknown" at bounding box center [612, 261] width 173 height 23
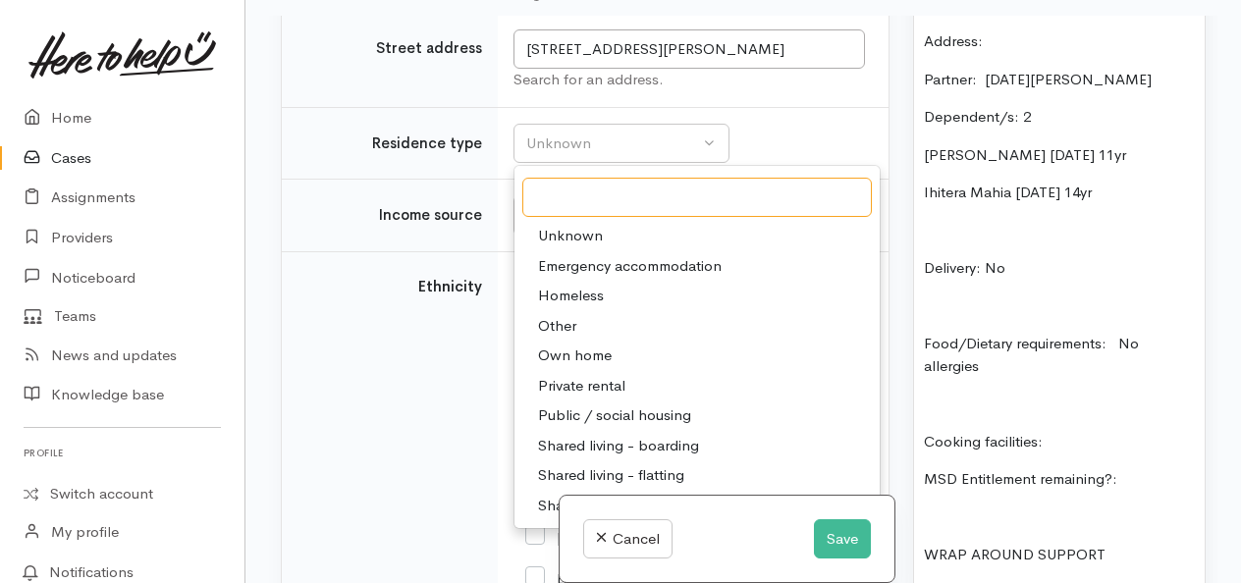
scroll to position [2204, 0]
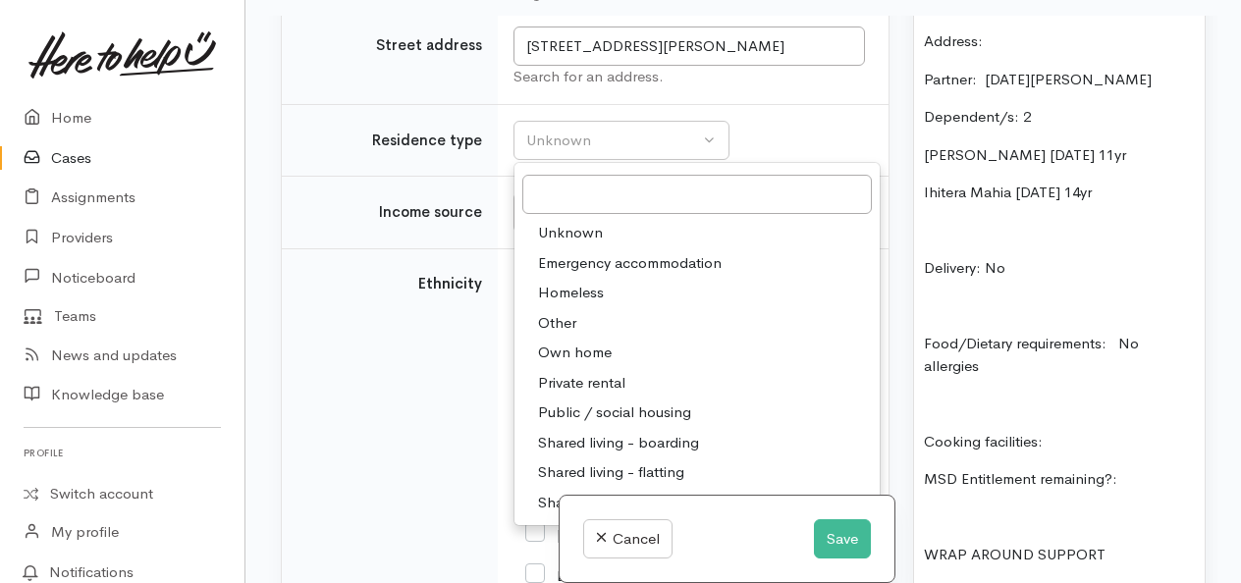
click at [613, 384] on span "Private rental" at bounding box center [581, 383] width 87 height 23
select select "2"
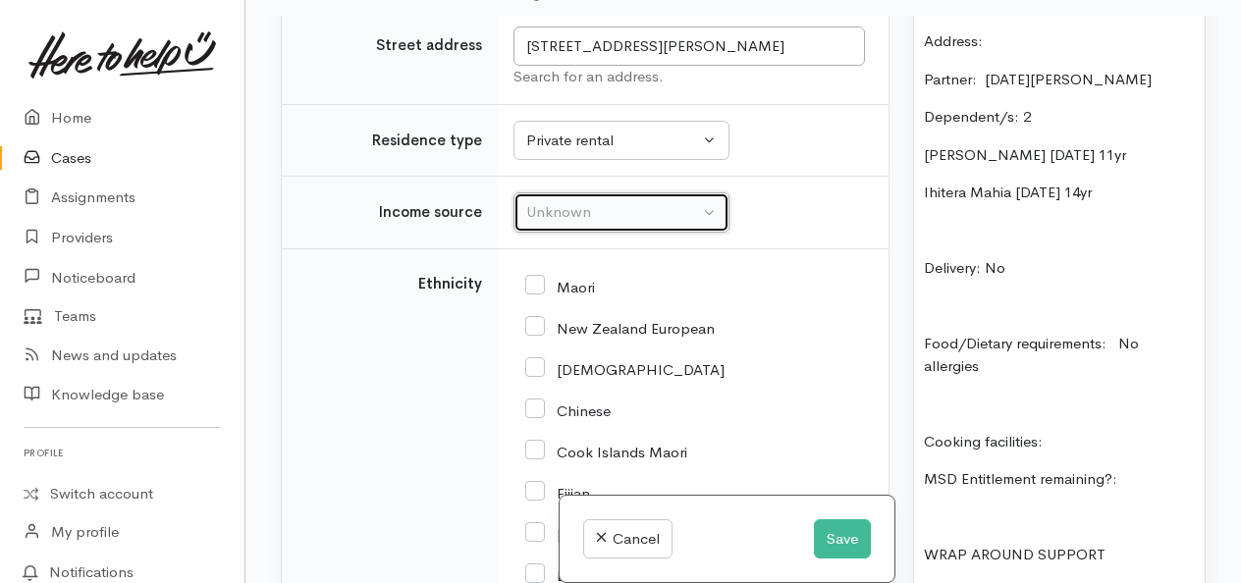
click at [617, 224] on div "Unknown" at bounding box center [612, 212] width 173 height 23
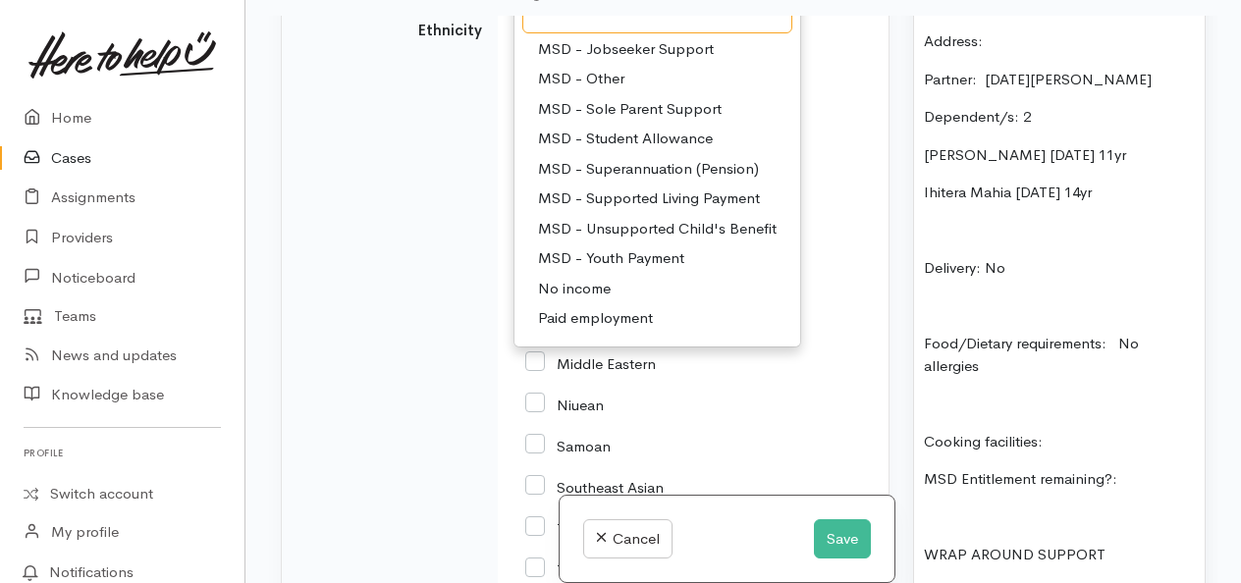
scroll to position [185, 0]
click at [598, 316] on span "Paid employment" at bounding box center [595, 316] width 115 height 23
select select "1"
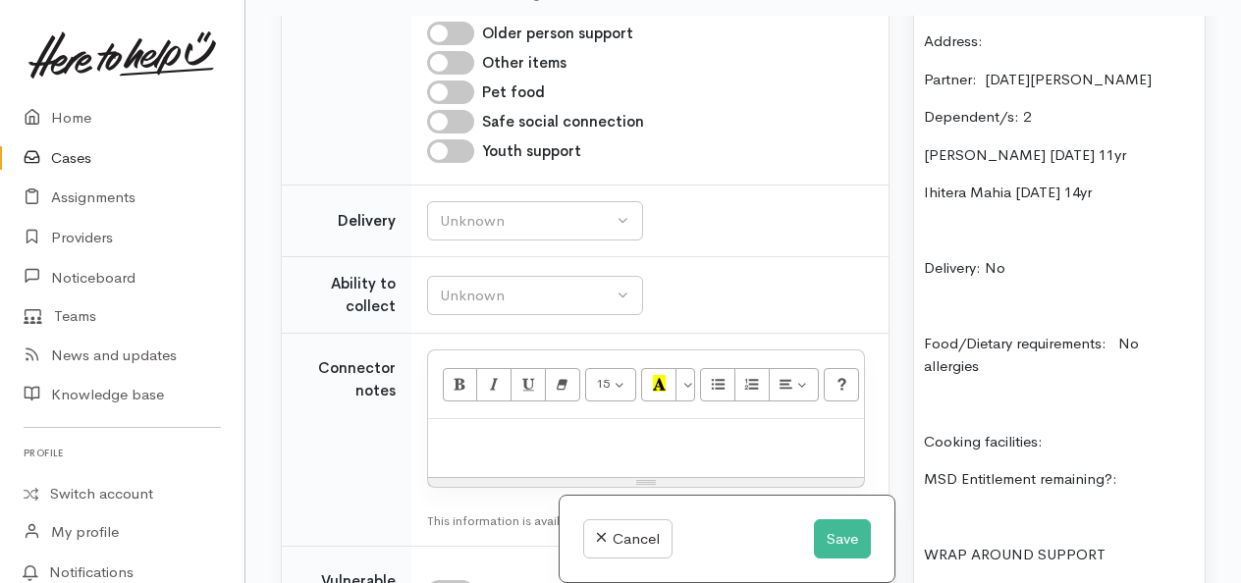
scroll to position [1223, 0]
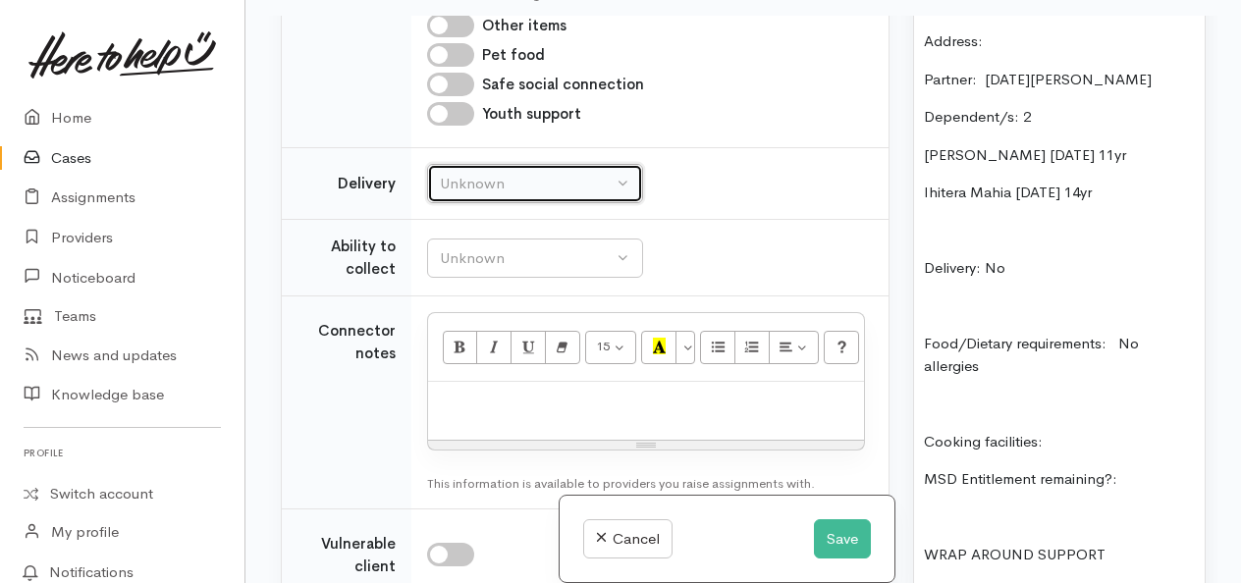
click at [506, 195] on div "Unknown" at bounding box center [526, 184] width 173 height 23
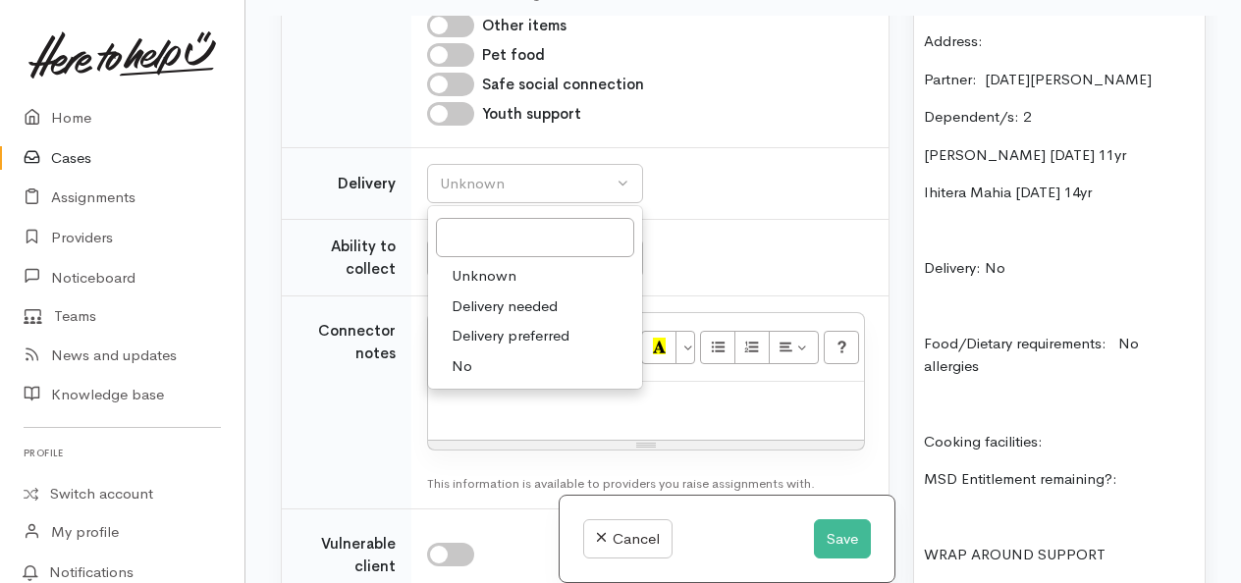
click at [470, 375] on link "No" at bounding box center [535, 367] width 214 height 30
select select "1"
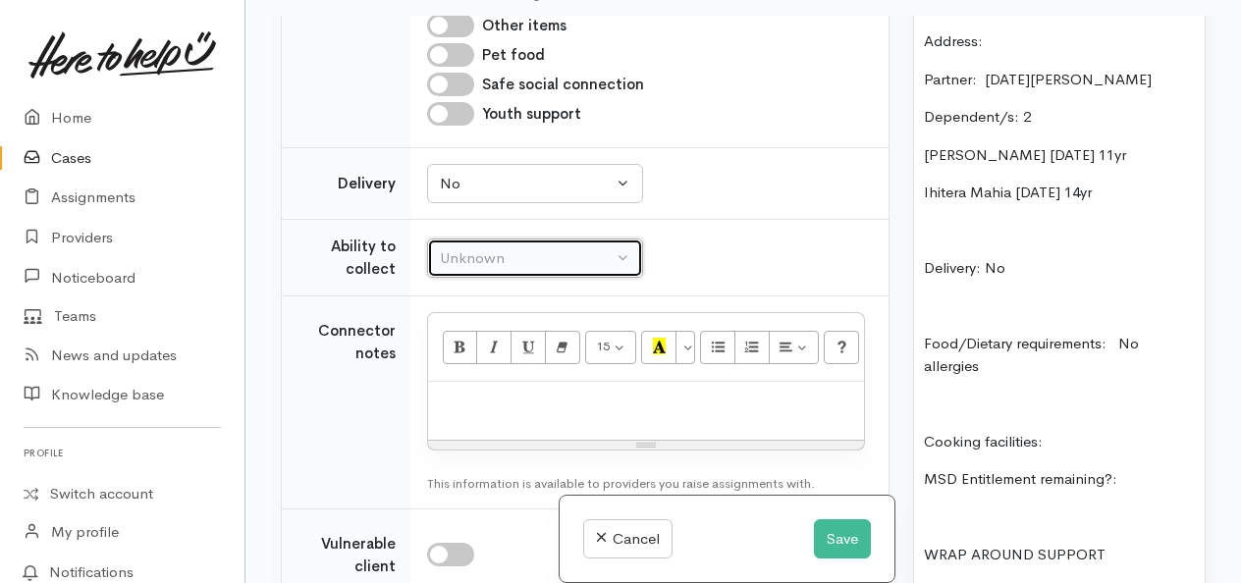
click at [546, 270] on div "Unknown" at bounding box center [526, 258] width 173 height 23
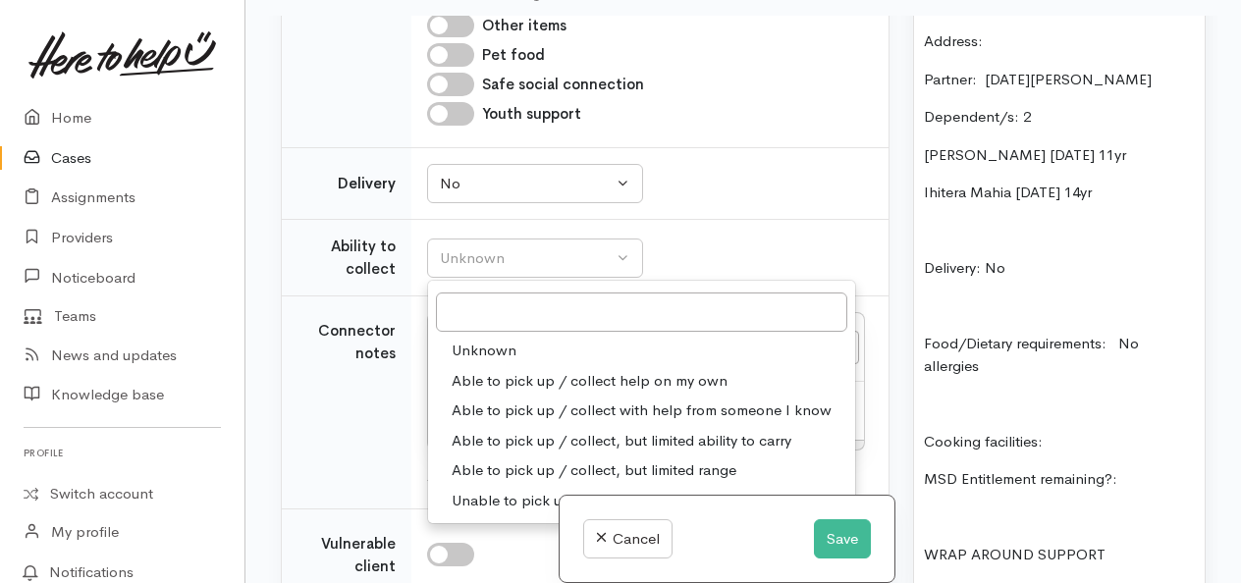
click at [533, 392] on span "Able to pick up / collect help on my own" at bounding box center [590, 381] width 276 height 23
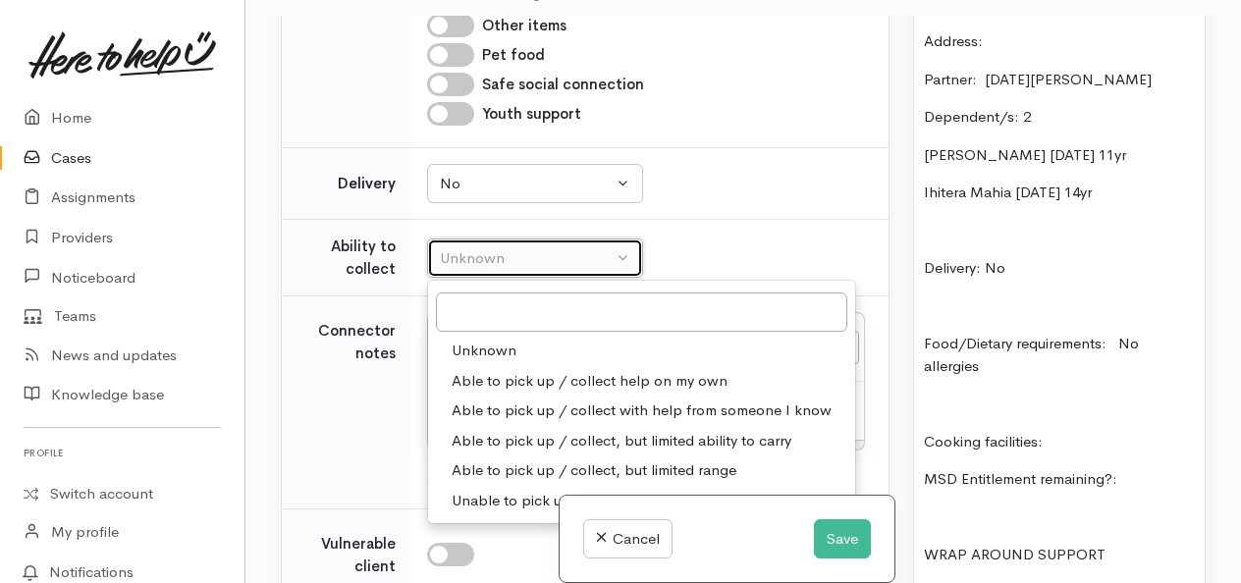
select select "2"
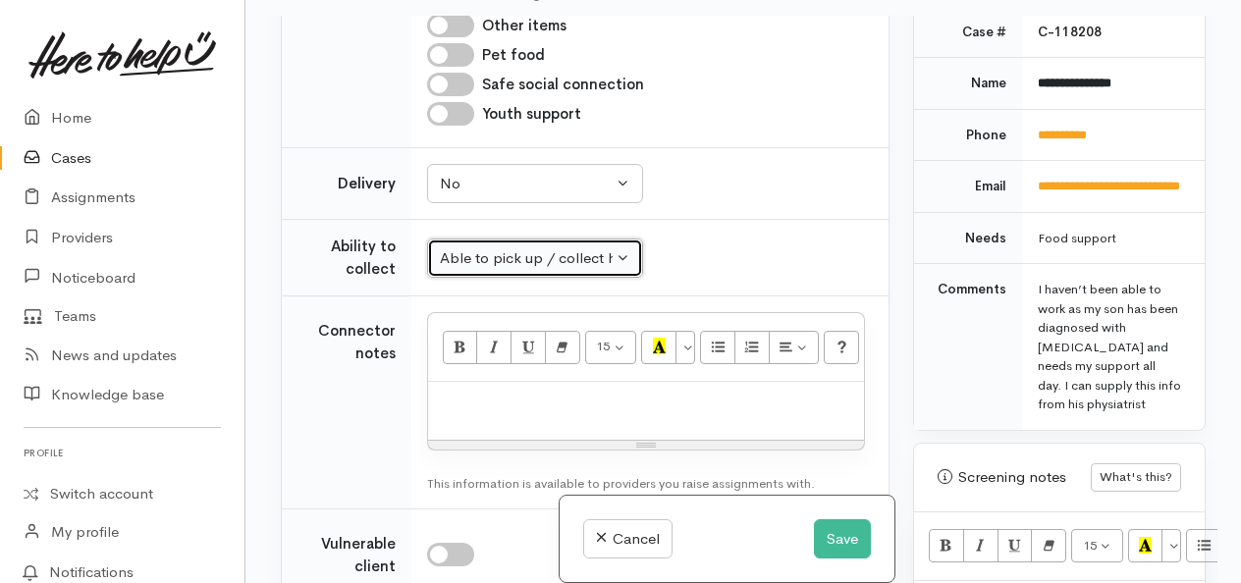
scroll to position [945, 0]
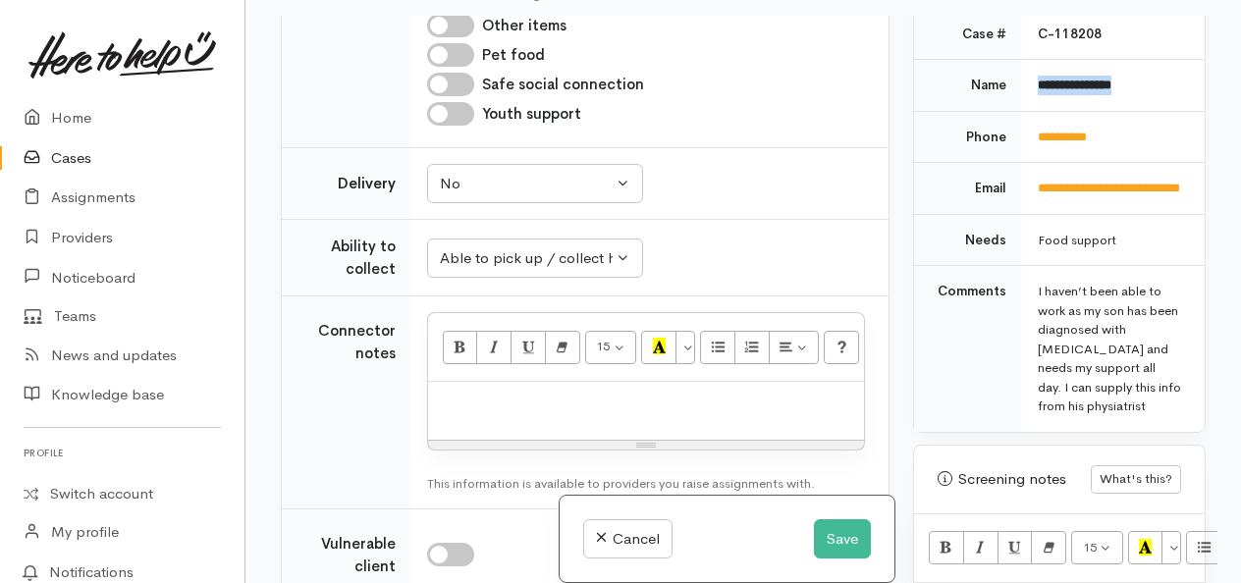
drag, startPoint x: 1145, startPoint y: 159, endPoint x: 1027, endPoint y: 168, distance: 118.2
click at [1027, 112] on td "**********" at bounding box center [1113, 86] width 183 height 52
copy b "**********"
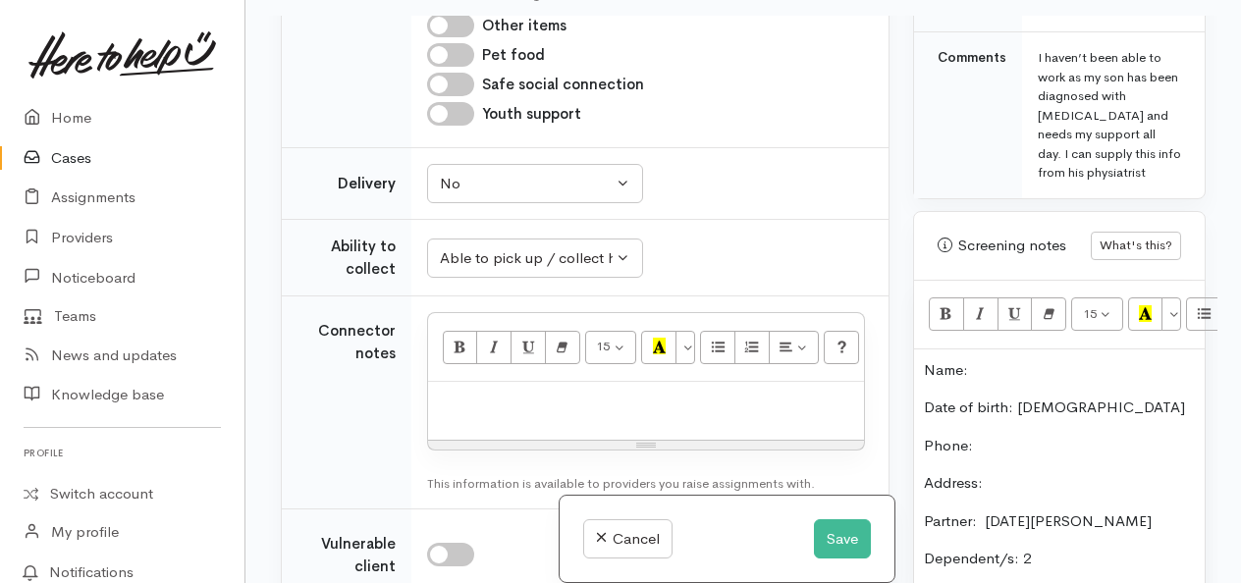
click at [1003, 382] on p "Name:" at bounding box center [1059, 370] width 271 height 23
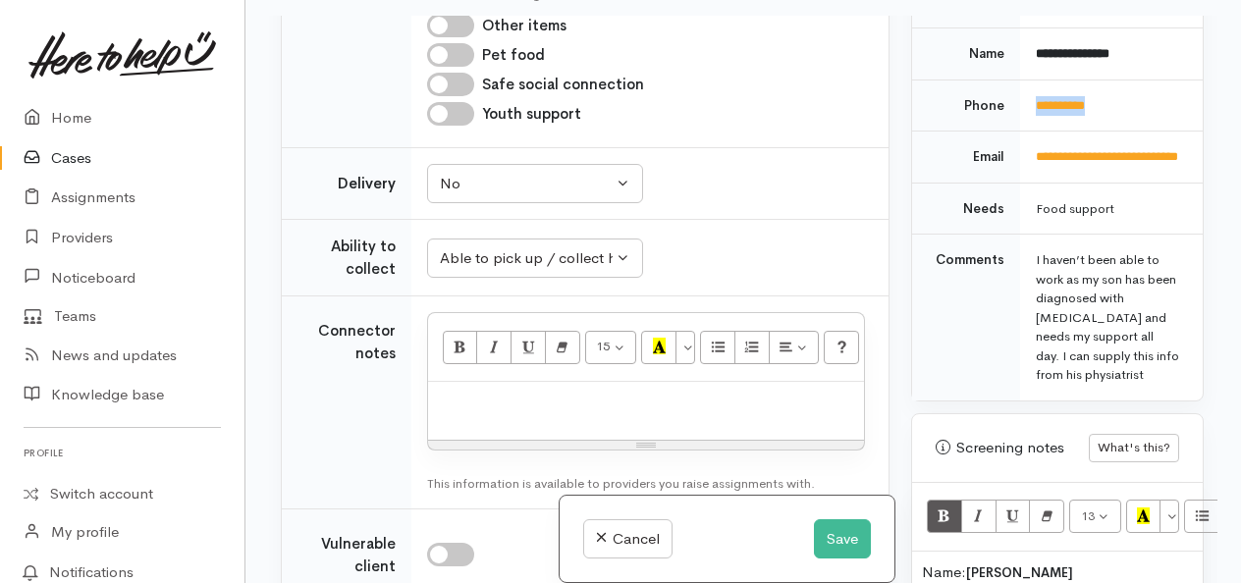
drag, startPoint x: 1083, startPoint y: 183, endPoint x: 1033, endPoint y: 185, distance: 50.1
click at [1033, 132] on td "**********" at bounding box center [1111, 106] width 183 height 52
copy link "**********"
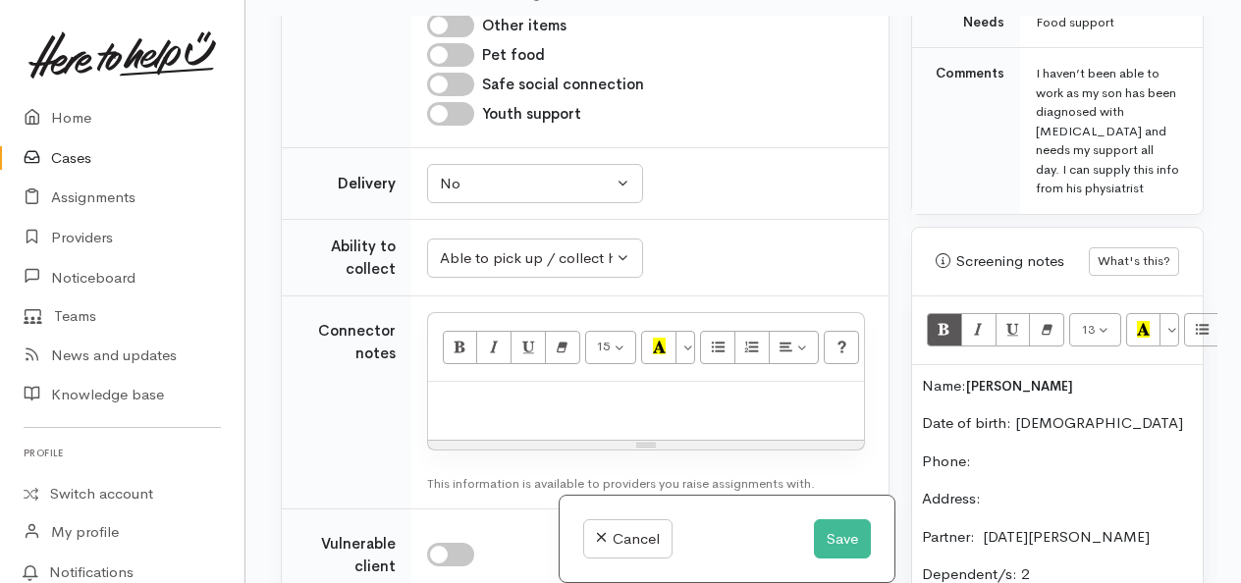
scroll to position [1182, 2]
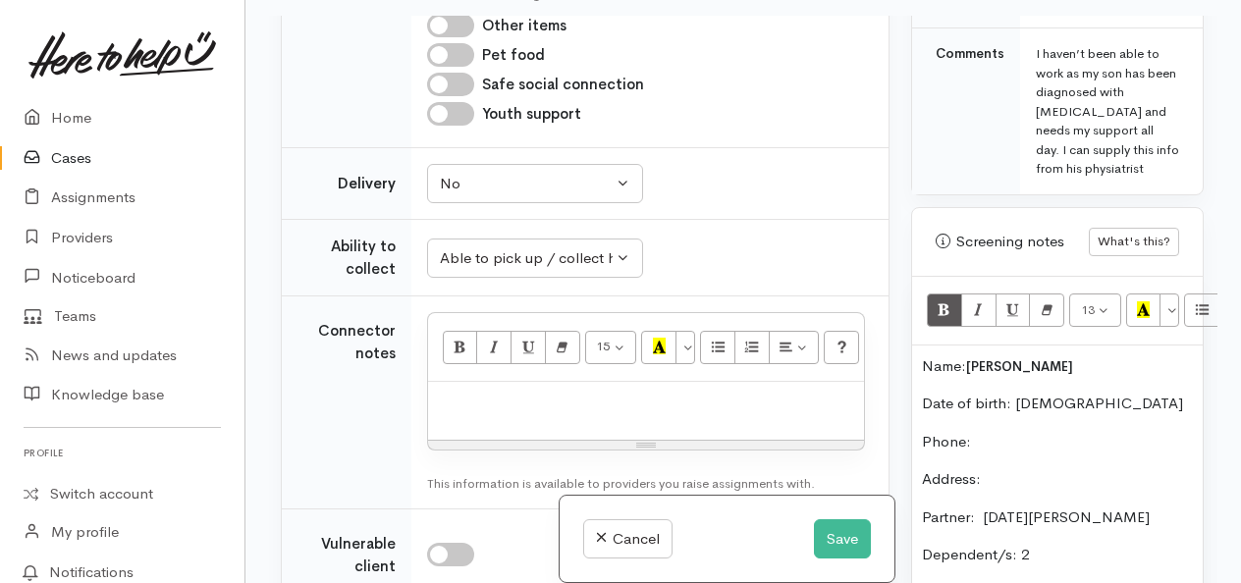
click at [1011, 454] on p "Phone:" at bounding box center [1057, 442] width 271 height 23
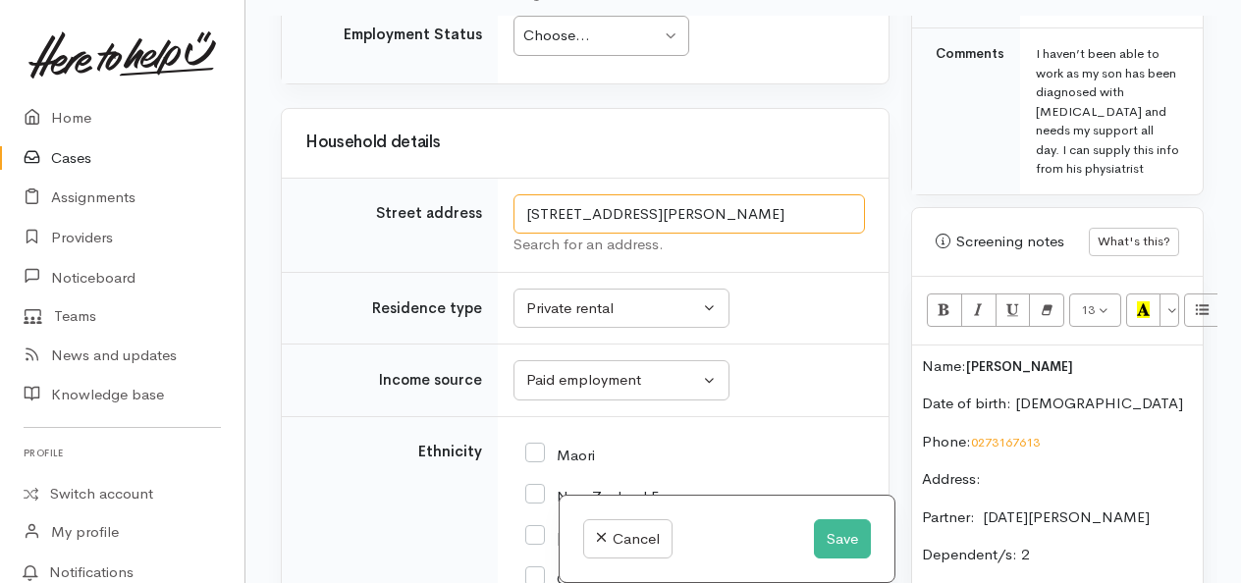
scroll to position [0, 107]
drag, startPoint x: 521, startPoint y: 219, endPoint x: 865, endPoint y: 275, distance: 348.2
click at [865, 272] on td "64 Te Hou Hou Crescent, Papamoa Beach, Tauranga, New Zealand Search for an addr…" at bounding box center [693, 225] width 391 height 94
click at [1015, 491] on p "Address:" at bounding box center [1057, 479] width 271 height 23
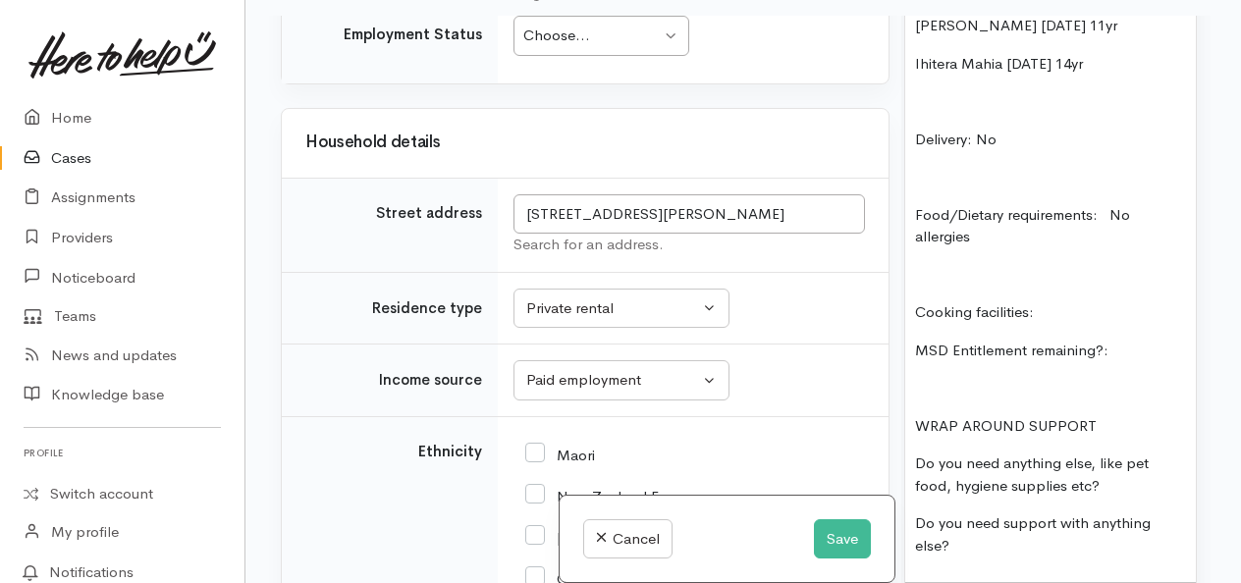
scroll to position [1771, 10]
click at [1064, 324] on p "Cooking facilities:" at bounding box center [1049, 312] width 271 height 23
click at [1121, 362] on p "MSD Entitlement remaining?:" at bounding box center [1049, 351] width 271 height 23
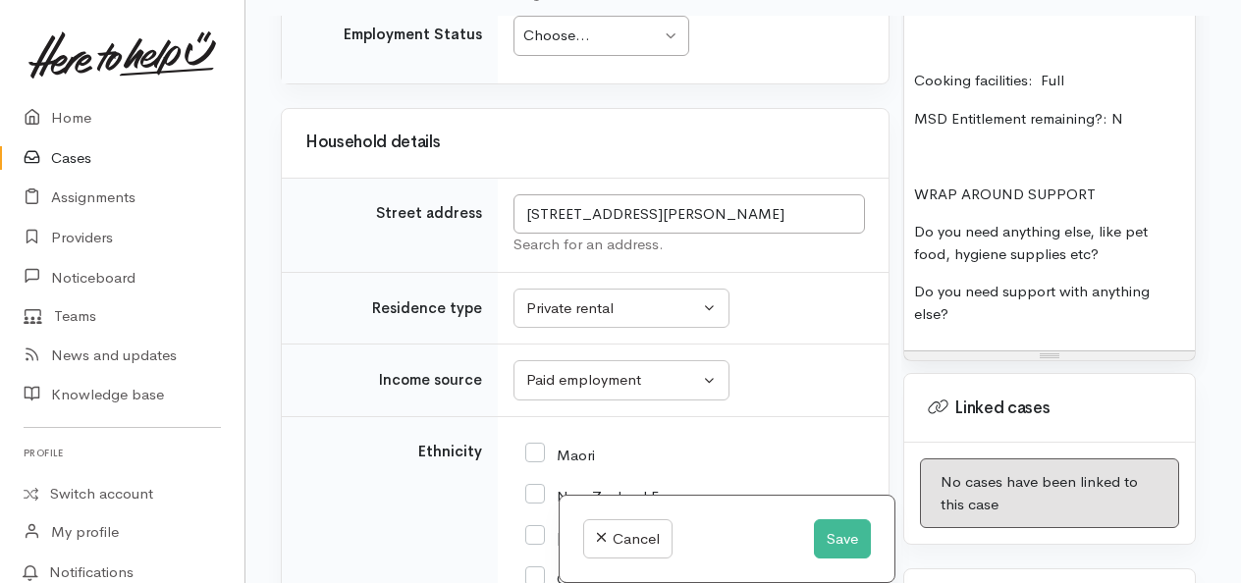
click at [1138, 265] on p "Do you need anything else, like pet food, hygiene supplies etc?" at bounding box center [1049, 243] width 271 height 44
click at [1080, 325] on p "Do you need support with anything else?" at bounding box center [1049, 303] width 271 height 44
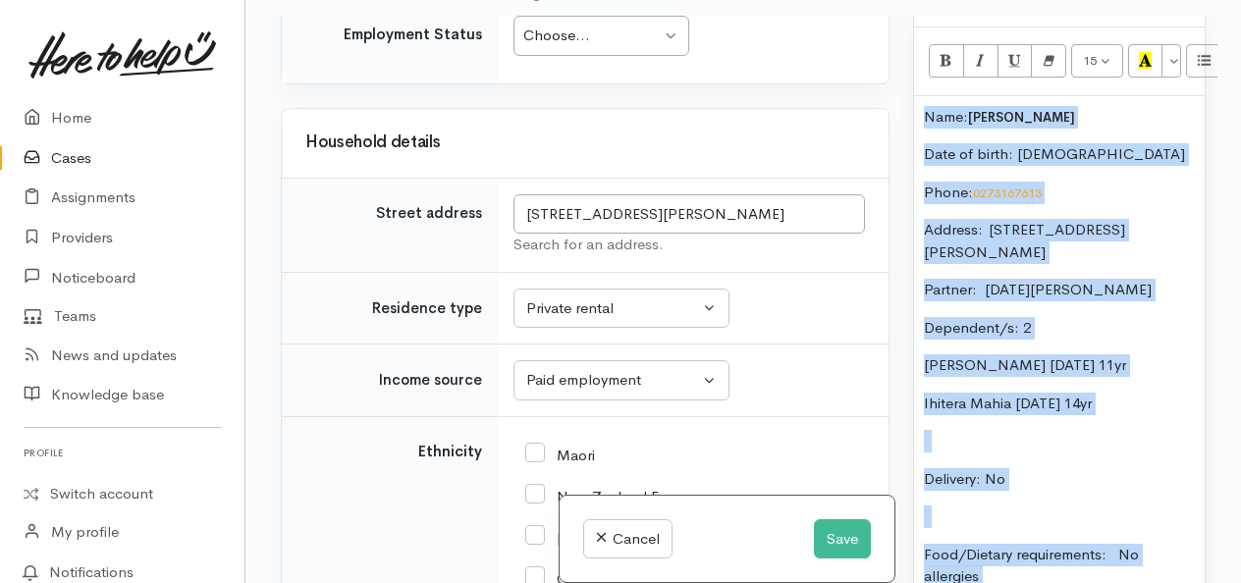
scroll to position [1381, 0]
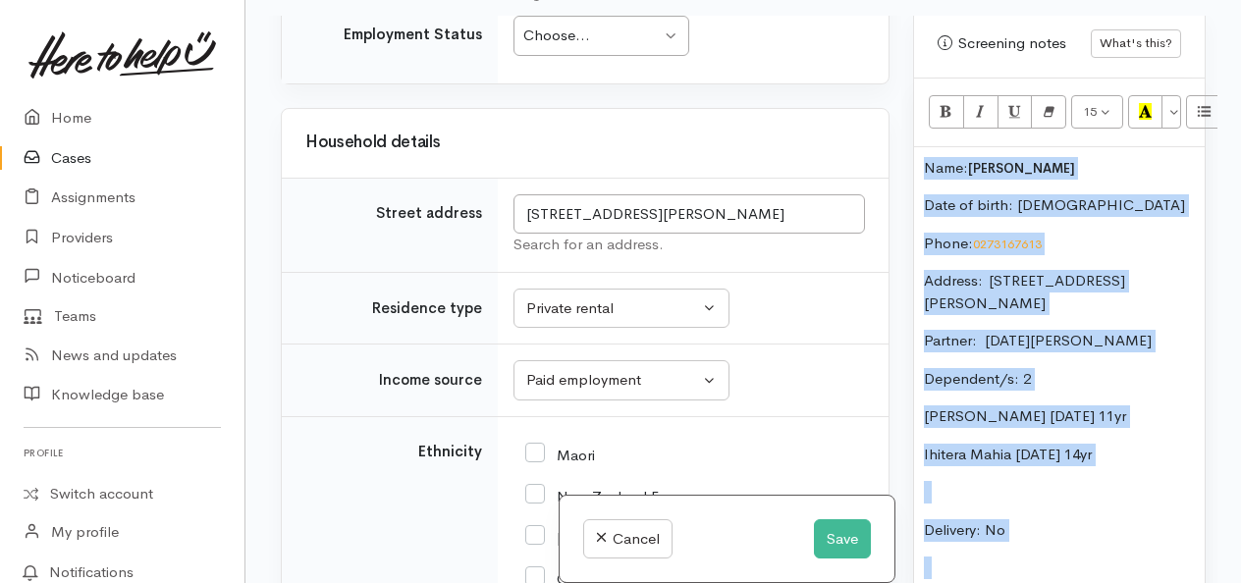
drag, startPoint x: 1132, startPoint y: 568, endPoint x: 865, endPoint y: 197, distance: 456.5
click at [865, 197] on div "Related cases There are no other cases from the same person found. Manually lin…" at bounding box center [743, 307] width 949 height 583
copy div "Name: Shantelle Mahia Date of birth: 29/10/1987 Phone:  0273167613 Address:  64…"
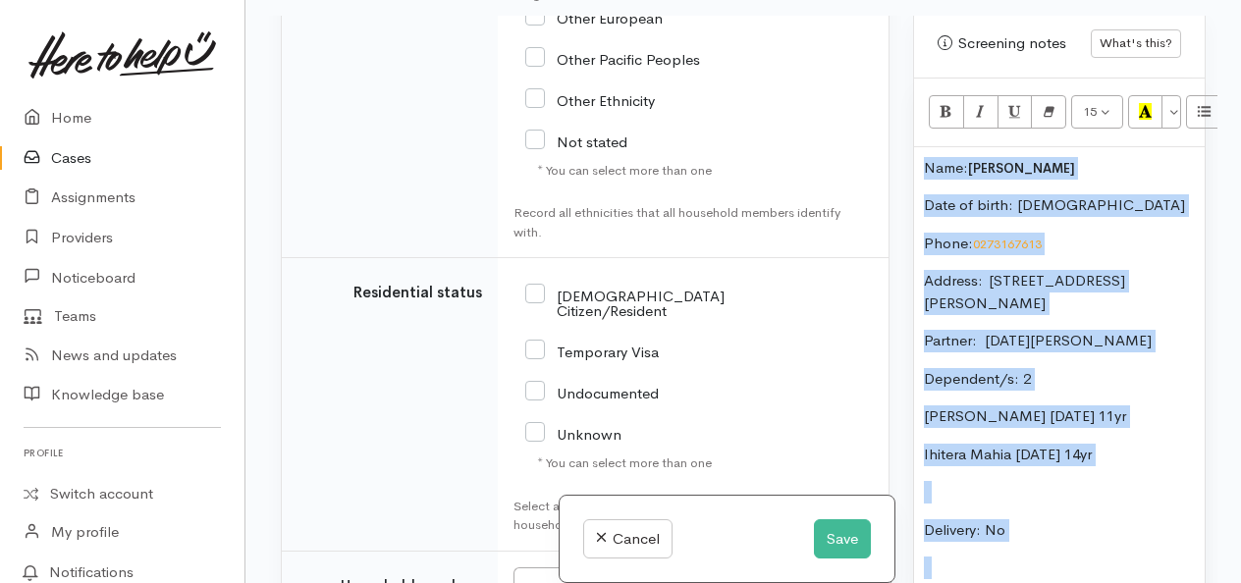
scroll to position [3089, 0]
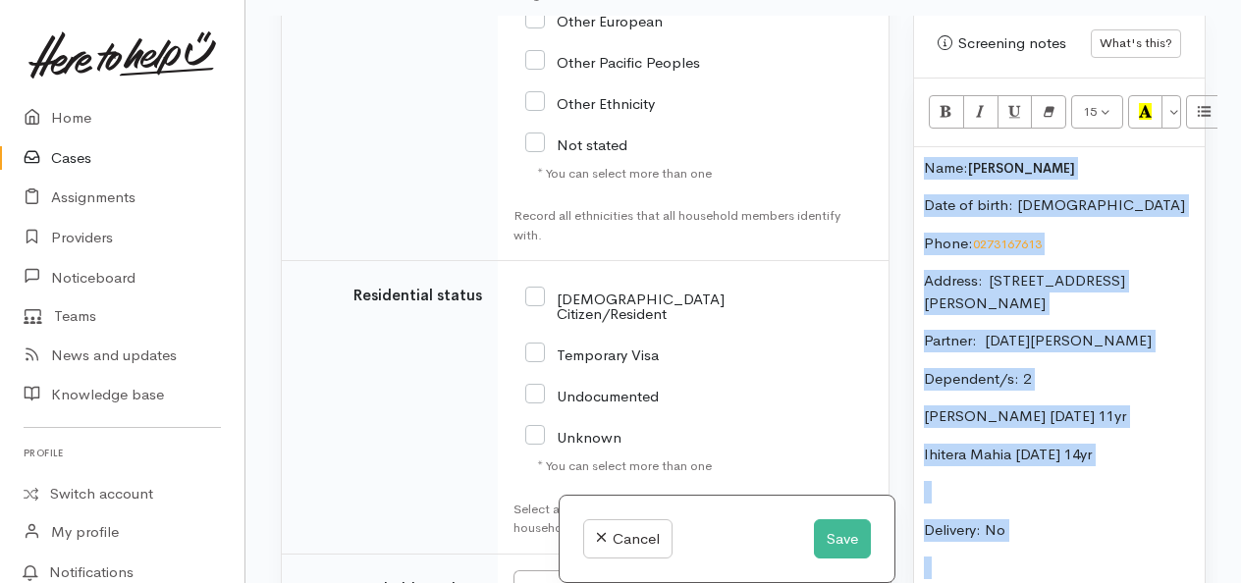
click at [534, 299] on input "NZ Citizen/Resident" at bounding box center [624, 305] width 199 height 32
checkbox input "true"
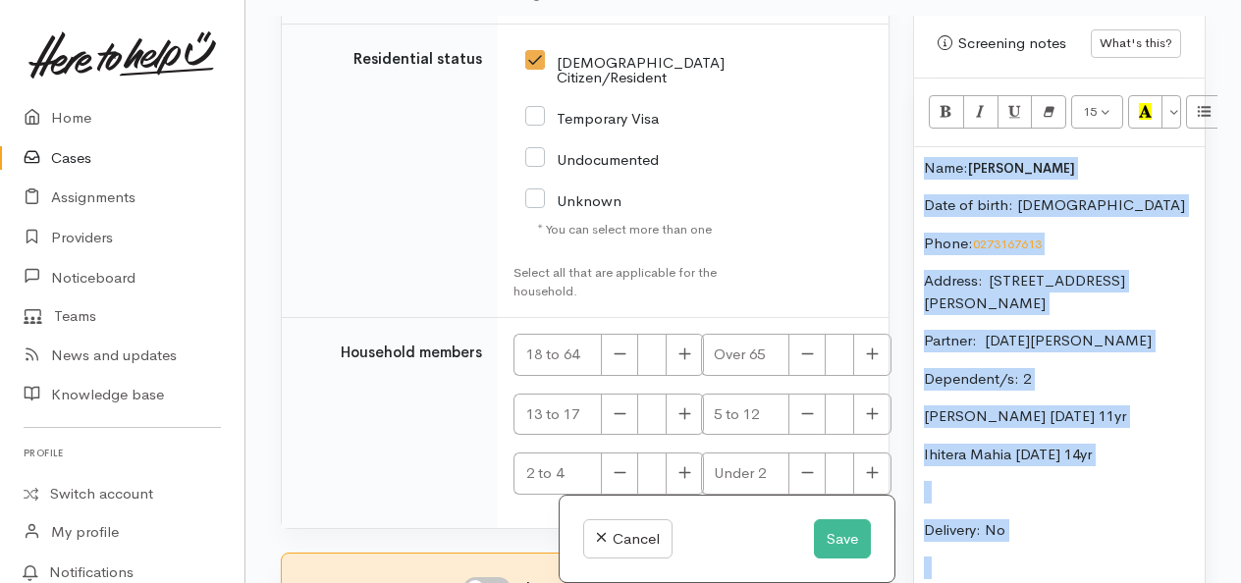
scroll to position [3486, 0]
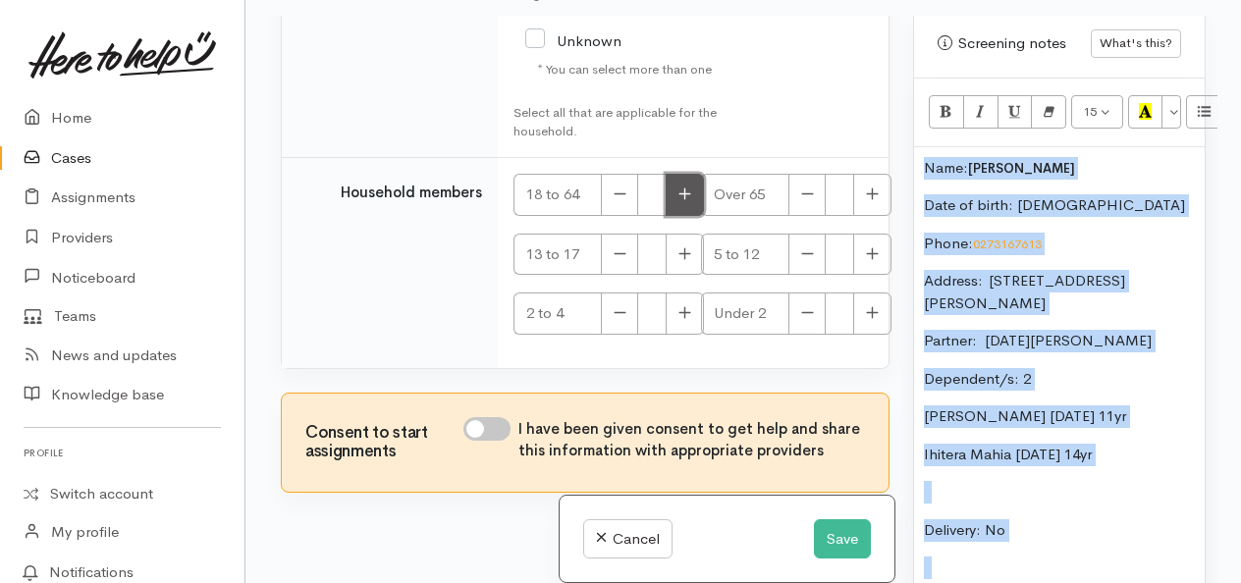
click at [687, 187] on icon "button" at bounding box center [684, 194] width 13 height 15
type input "2"
click at [490, 417] on input "I have been given consent to get help and share this information with appropria…" at bounding box center [486, 429] width 47 height 24
checkbox input "true"
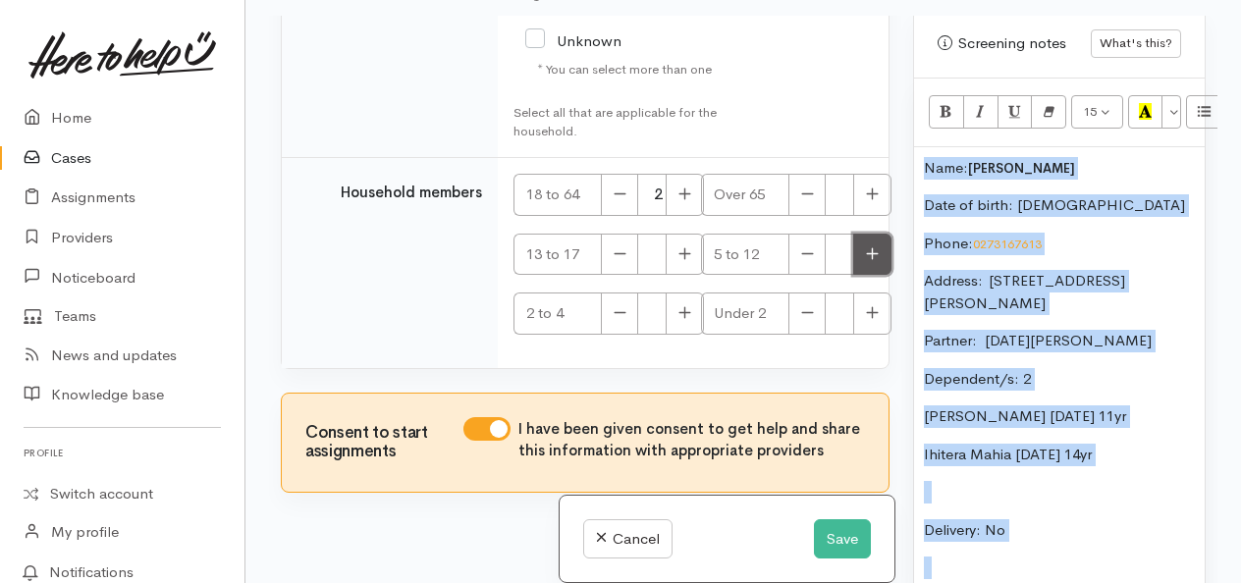
click at [869, 246] on icon "button" at bounding box center [872, 253] width 13 height 15
type input "1"
click at [685, 247] on button "button" at bounding box center [685, 255] width 38 height 42
type input "1"
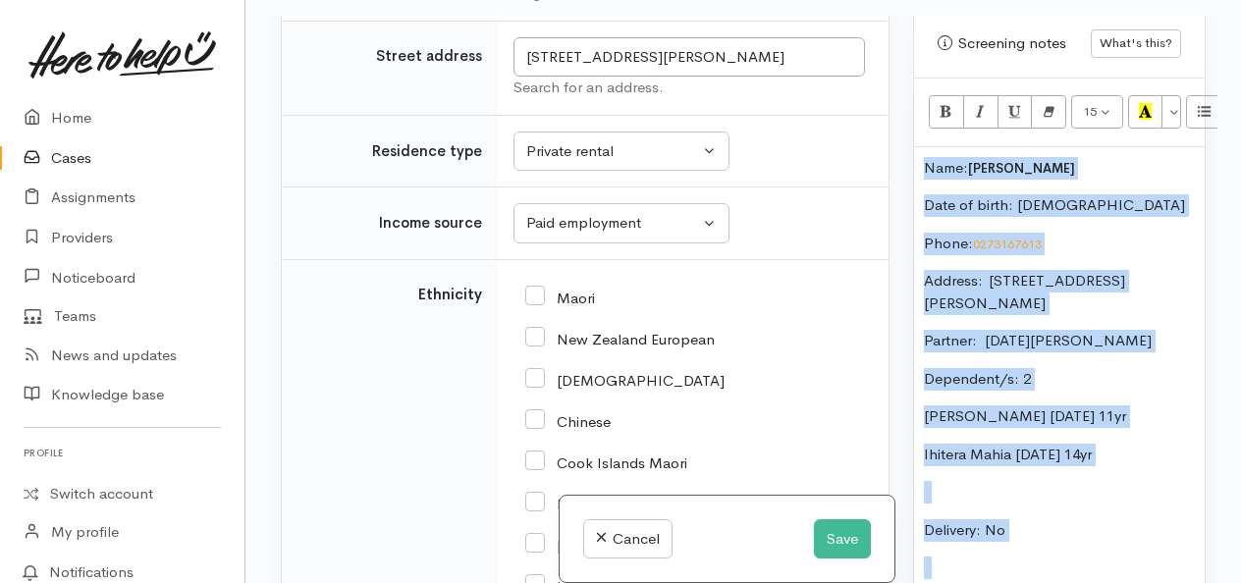
scroll to position [2193, 0]
click at [533, 303] on input "Maori" at bounding box center [560, 298] width 70 height 18
checkbox input "true"
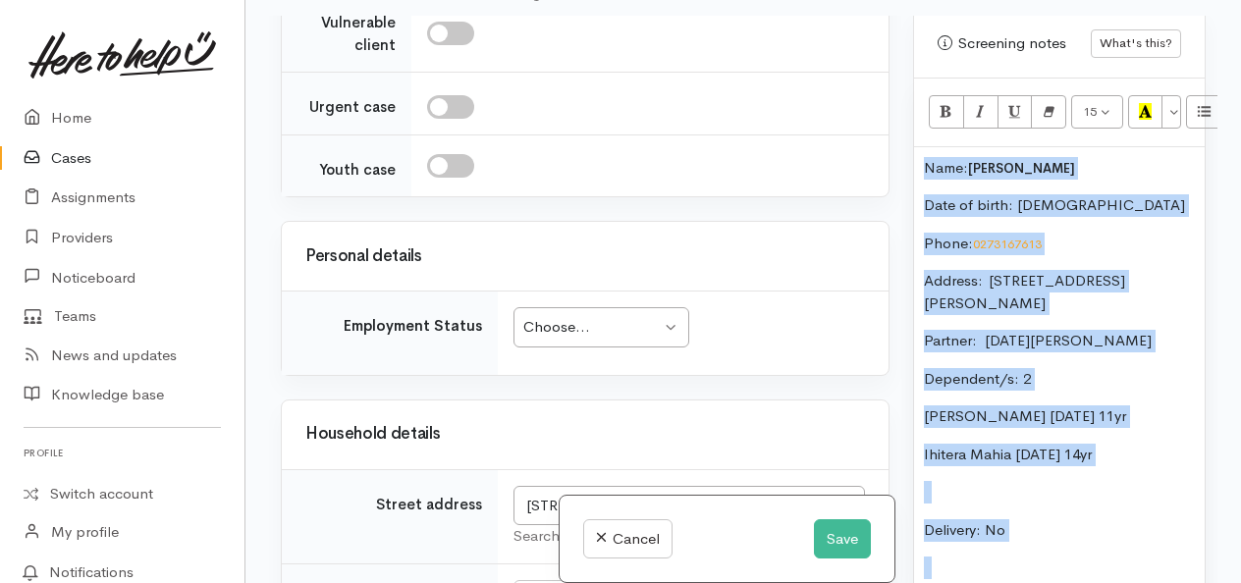
scroll to position [1733, 0]
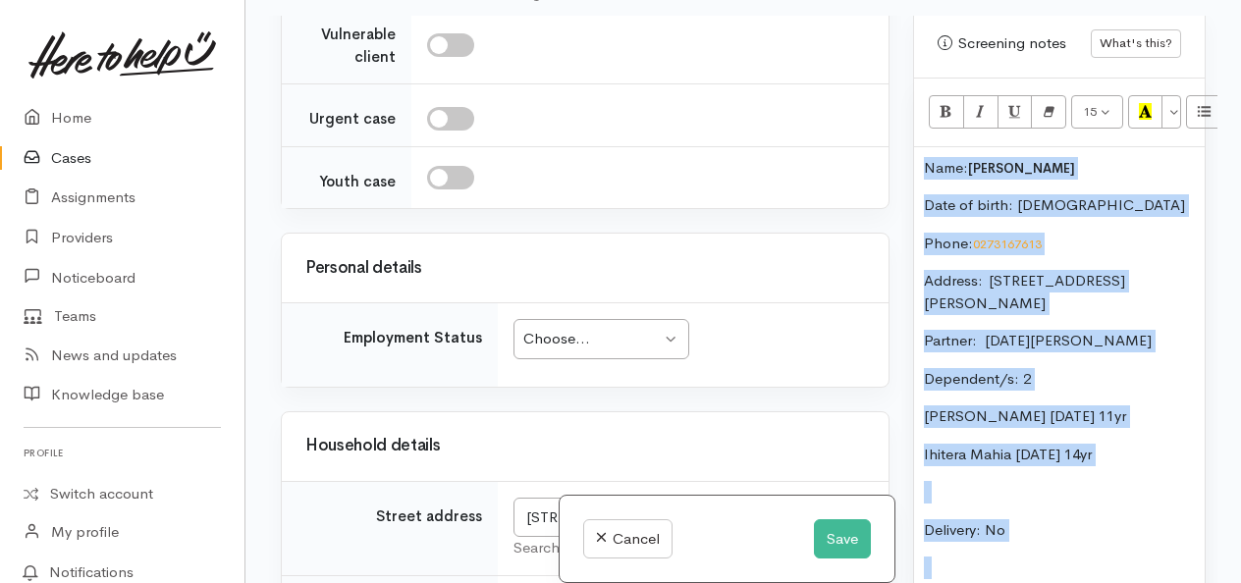
click at [581, 348] on div "Choose..." at bounding box center [591, 339] width 137 height 23
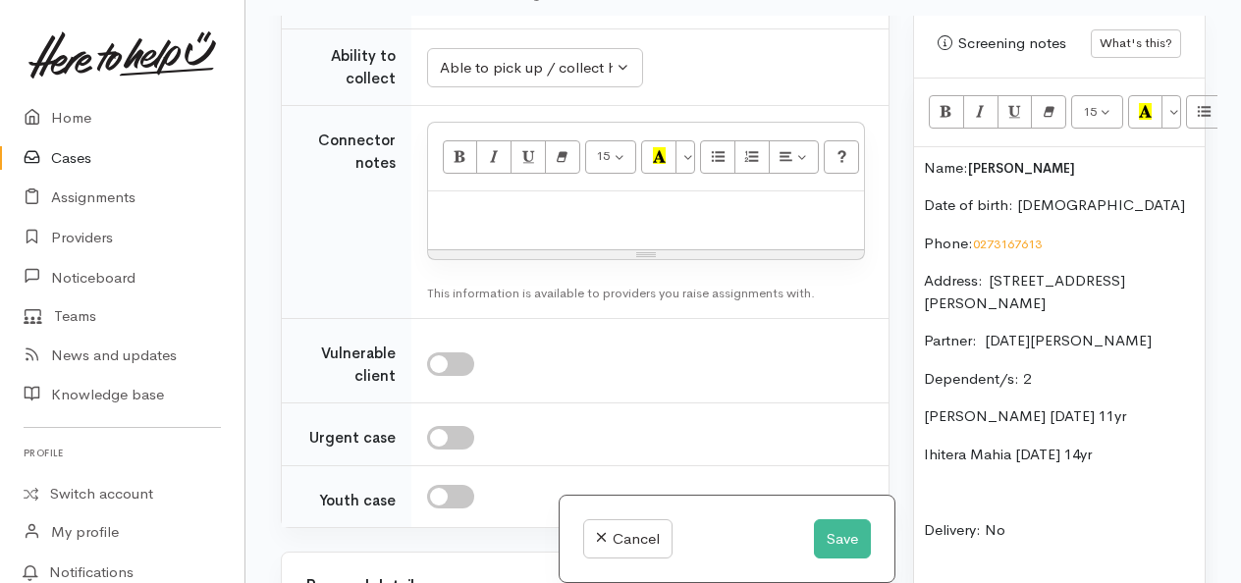
scroll to position [1412, 0]
click at [599, 226] on p at bounding box center [646, 214] width 416 height 23
paste div
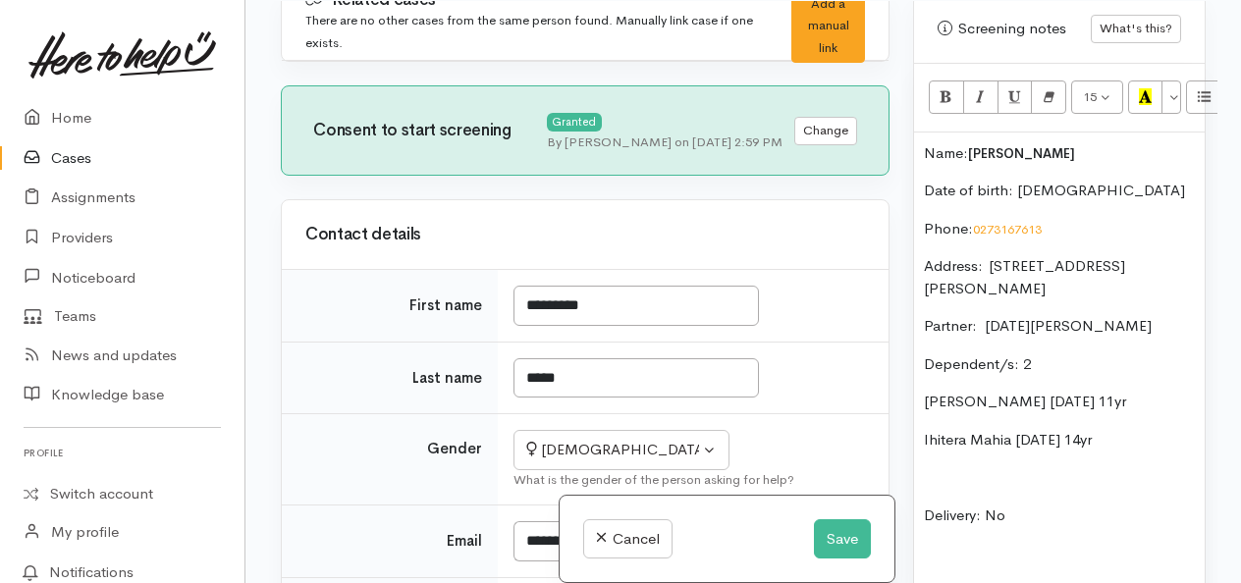
scroll to position [0, 0]
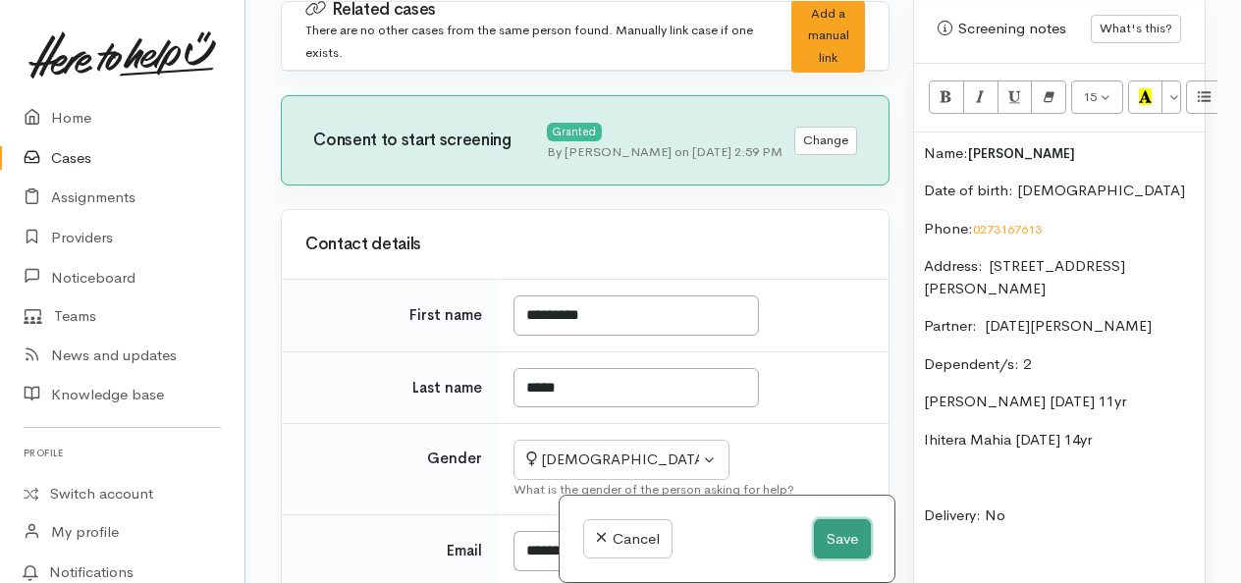
click at [848, 540] on button "Save" at bounding box center [842, 539] width 57 height 40
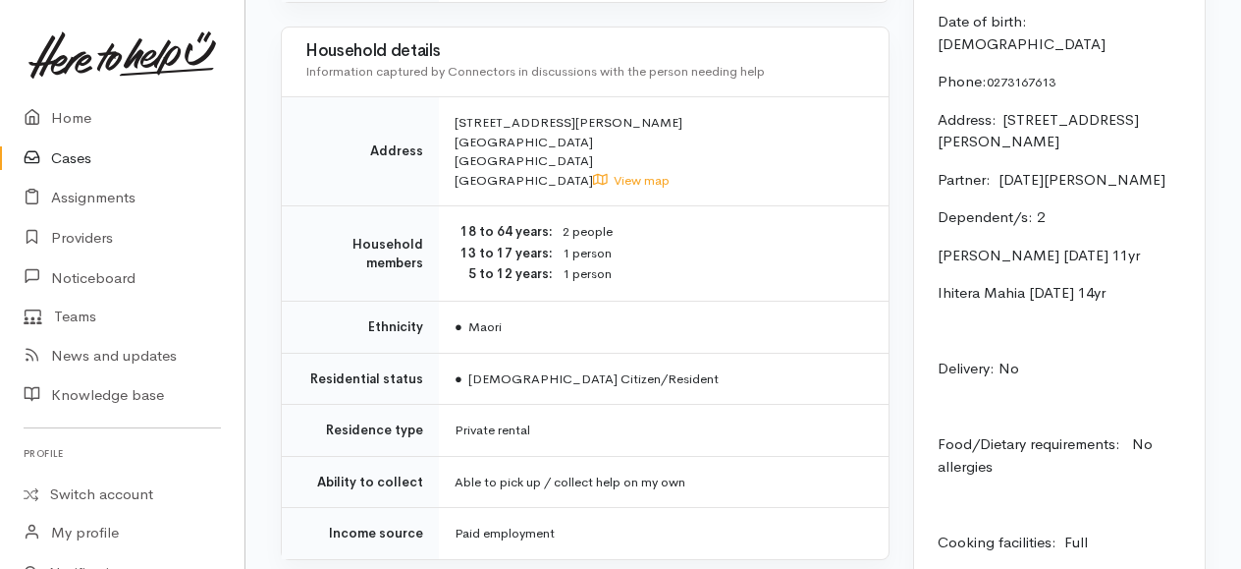
scroll to position [1622, 0]
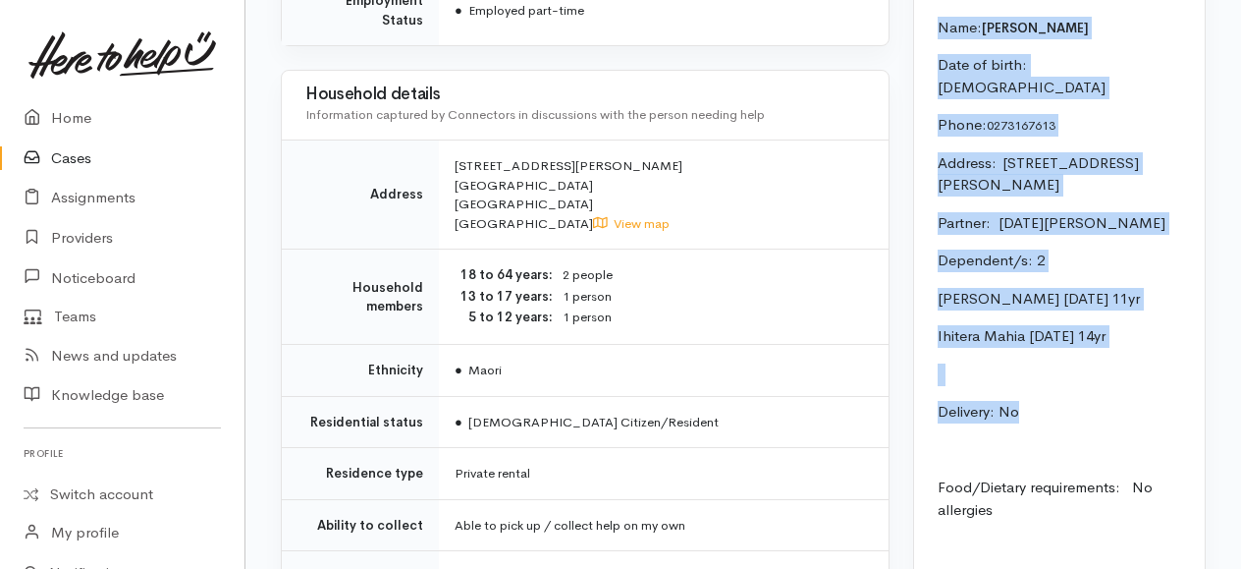
drag, startPoint x: 1021, startPoint y: 389, endPoint x: 913, endPoint y: 111, distance: 298.1
click at [914, 111] on div "Name: [PERSON_NAME] Date of birth: [DEMOGRAPHIC_DATA] Phone:  0273167613 Addres…" at bounding box center [1059, 431] width 291 height 876
copy div "Name: [PERSON_NAME] Date of birth: [DEMOGRAPHIC_DATA] Phone:  0273167613 Addres…"
click at [75, 115] on link "Home" at bounding box center [122, 118] width 244 height 40
